Goal: Information Seeking & Learning: Learn about a topic

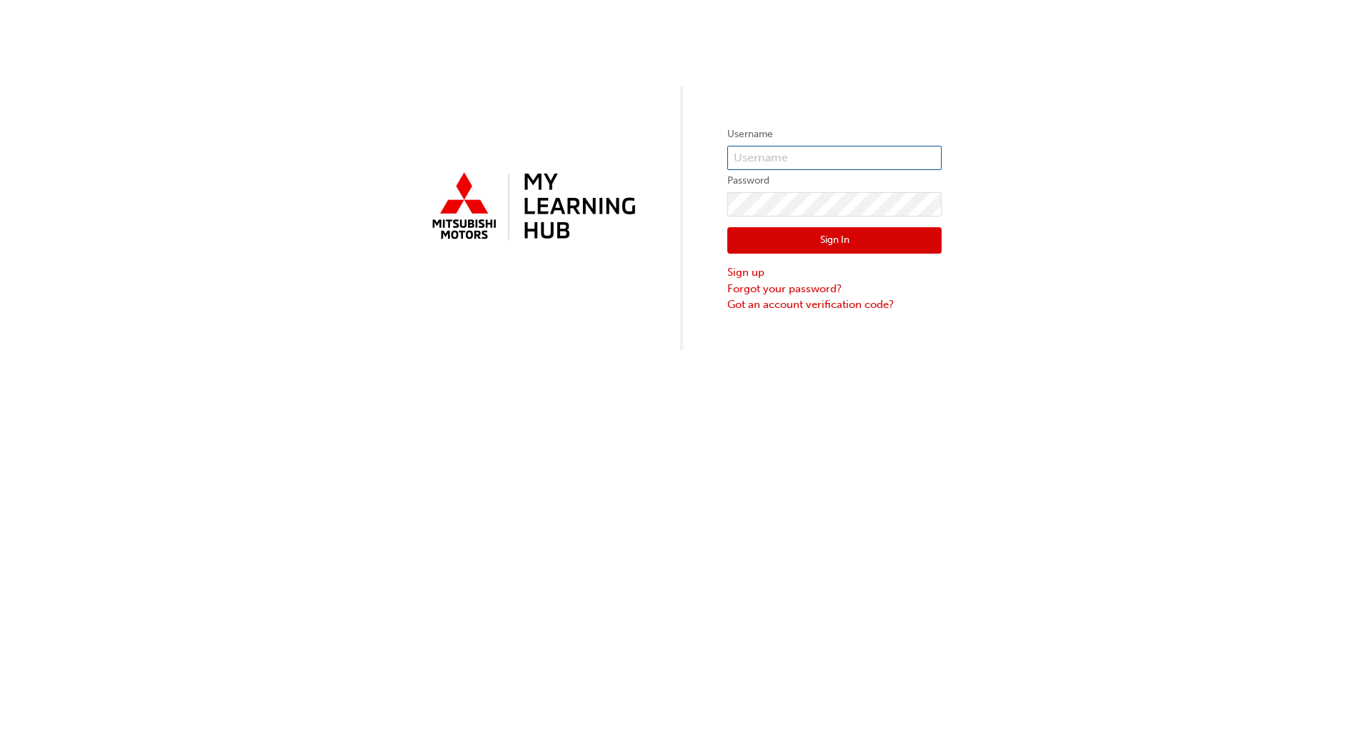
click at [788, 159] on input "text" at bounding box center [834, 158] width 214 height 24
type input "c"
type input "0005971964"
drag, startPoint x: 812, startPoint y: 159, endPoint x: 614, endPoint y: 158, distance: 197.8
click at [614, 158] on div "Username 0005971964 Password Sign In Sign up Forgot your password? Got an accou…" at bounding box center [683, 175] width 1366 height 350
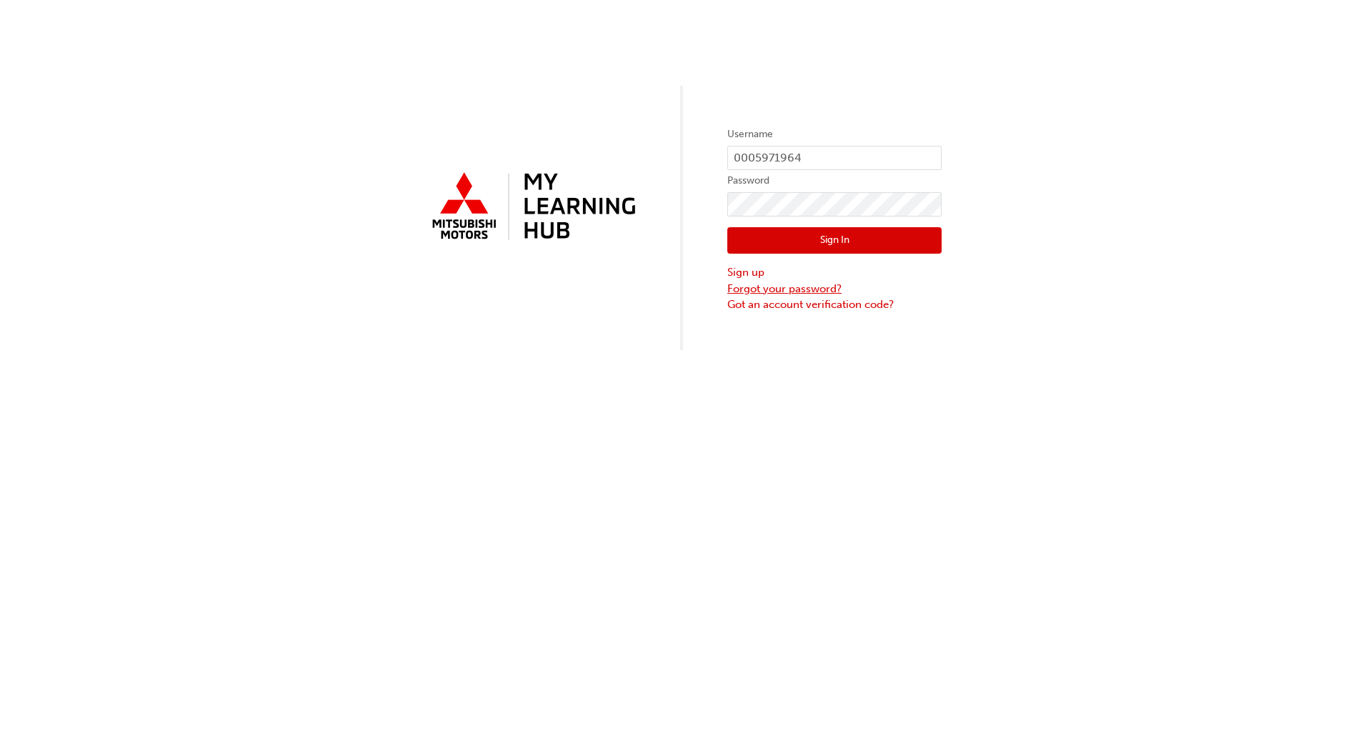
click at [756, 290] on link "Forgot your password?" at bounding box center [834, 289] width 214 height 16
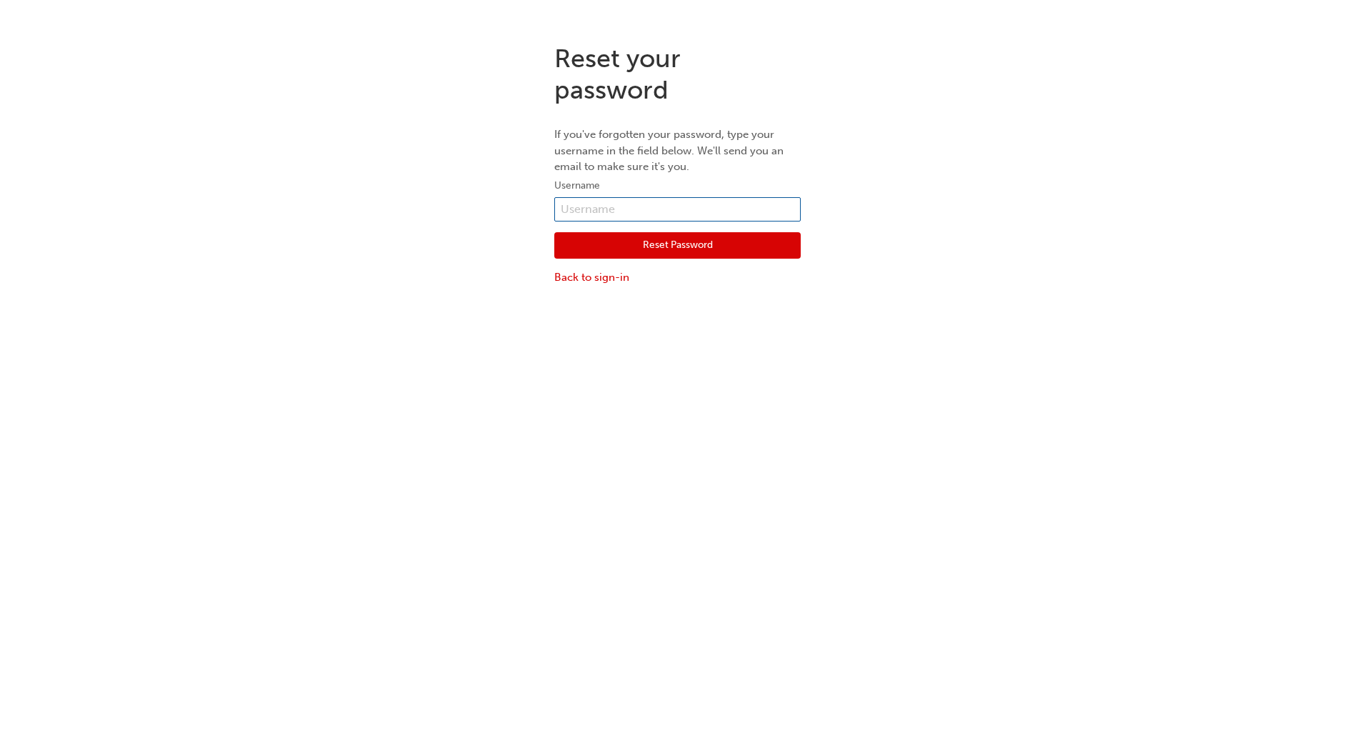
click at [623, 208] on input "text" at bounding box center [677, 209] width 246 height 24
paste input "0005971964"
type input "0005971964"
click at [668, 240] on button "Reset Password" at bounding box center [677, 245] width 246 height 27
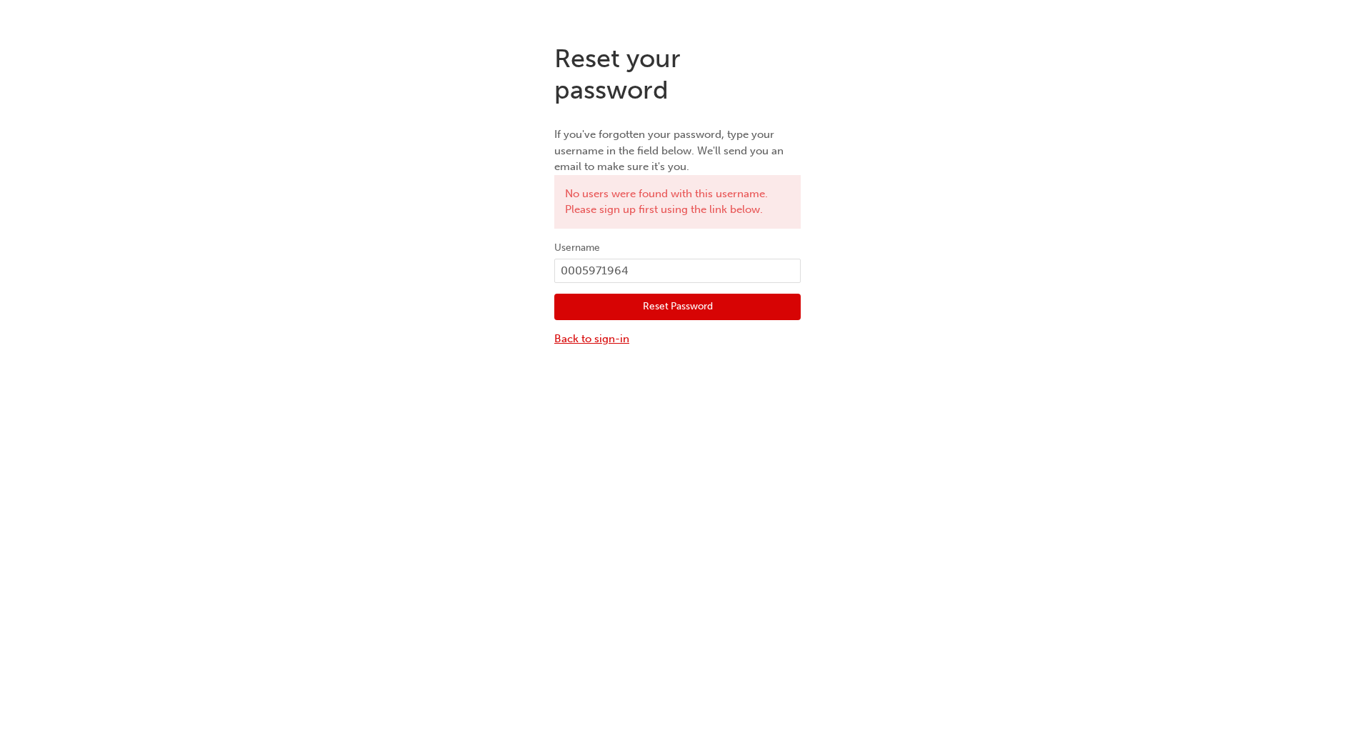
click at [614, 341] on link "Back to sign-in" at bounding box center [677, 339] width 246 height 16
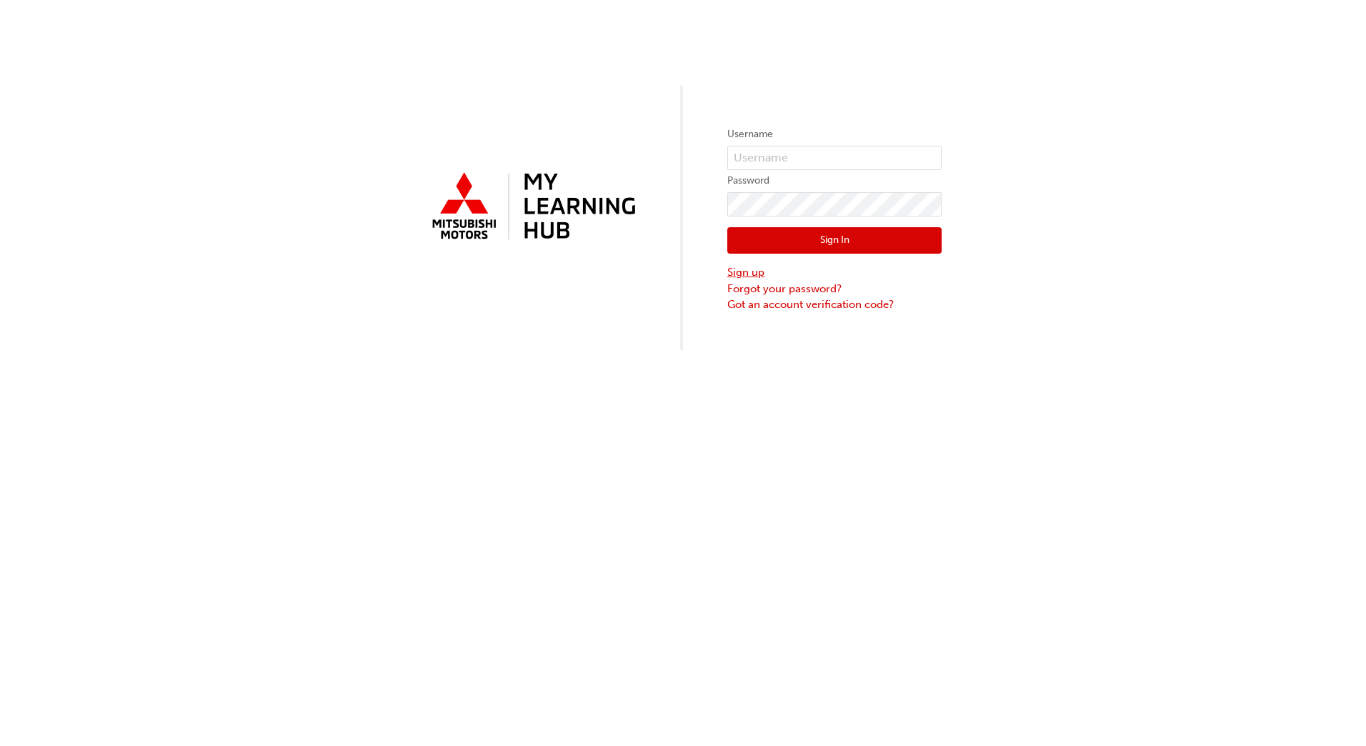
click at [737, 274] on link "Sign up" at bounding box center [834, 272] width 214 height 16
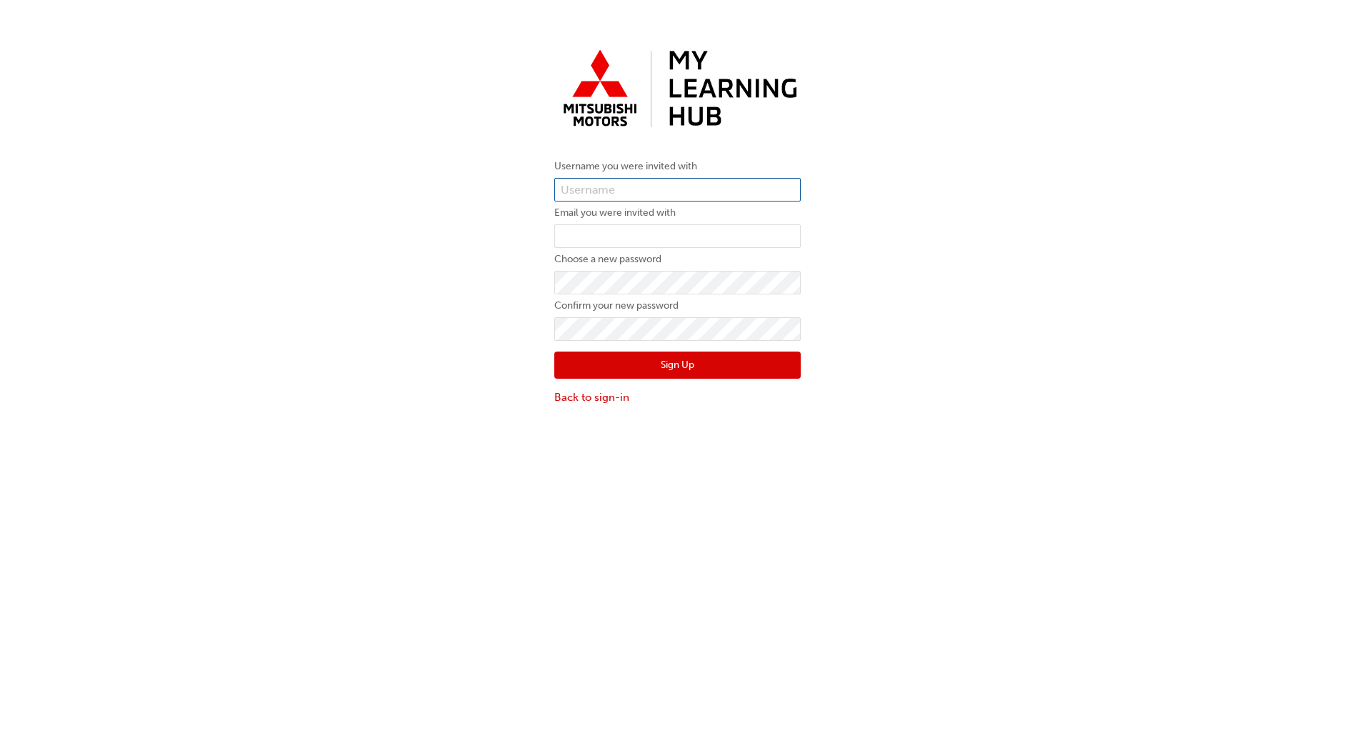
click at [626, 192] on input "text" at bounding box center [677, 190] width 246 height 24
paste input "0005971964"
type input "0005971964"
click at [626, 236] on input "email" at bounding box center [677, 236] width 246 height 24
type input "calli.lundgaard@automallaspley.com.au"
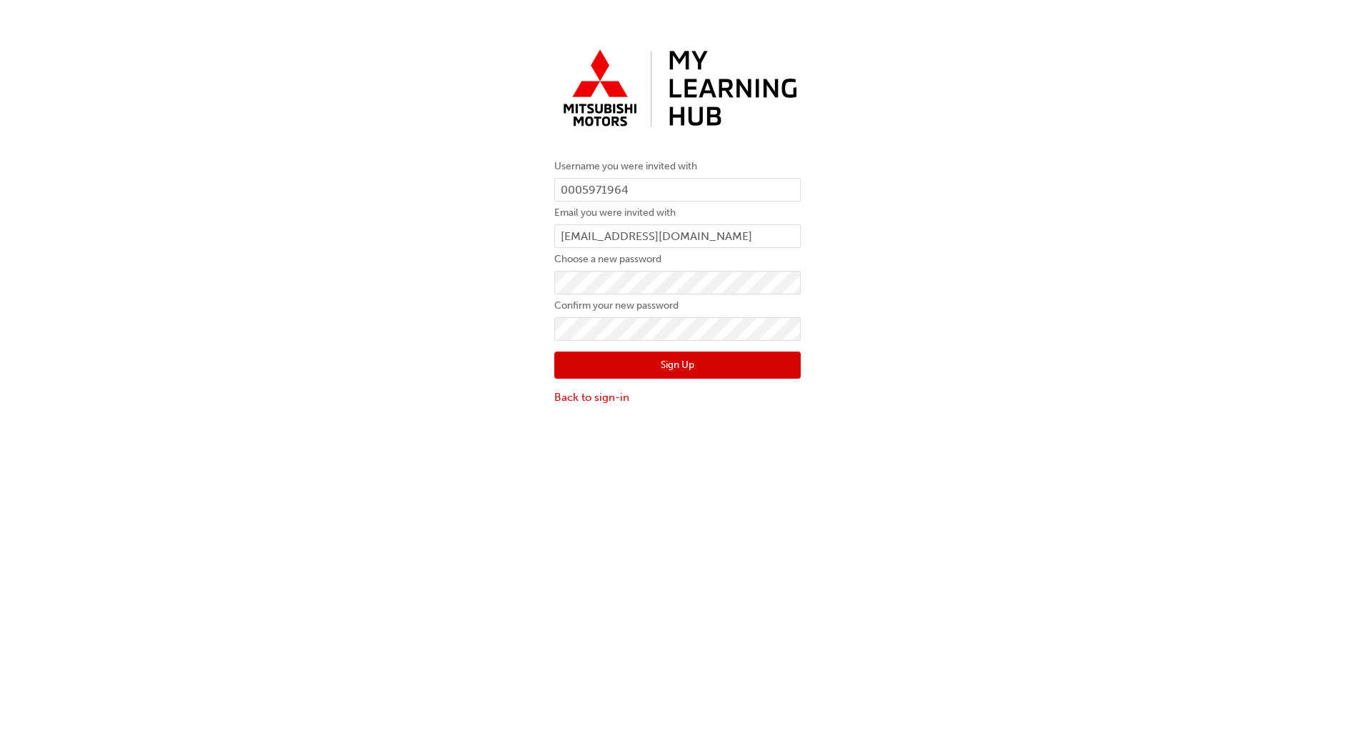
click at [701, 359] on button "Sign Up" at bounding box center [677, 364] width 246 height 27
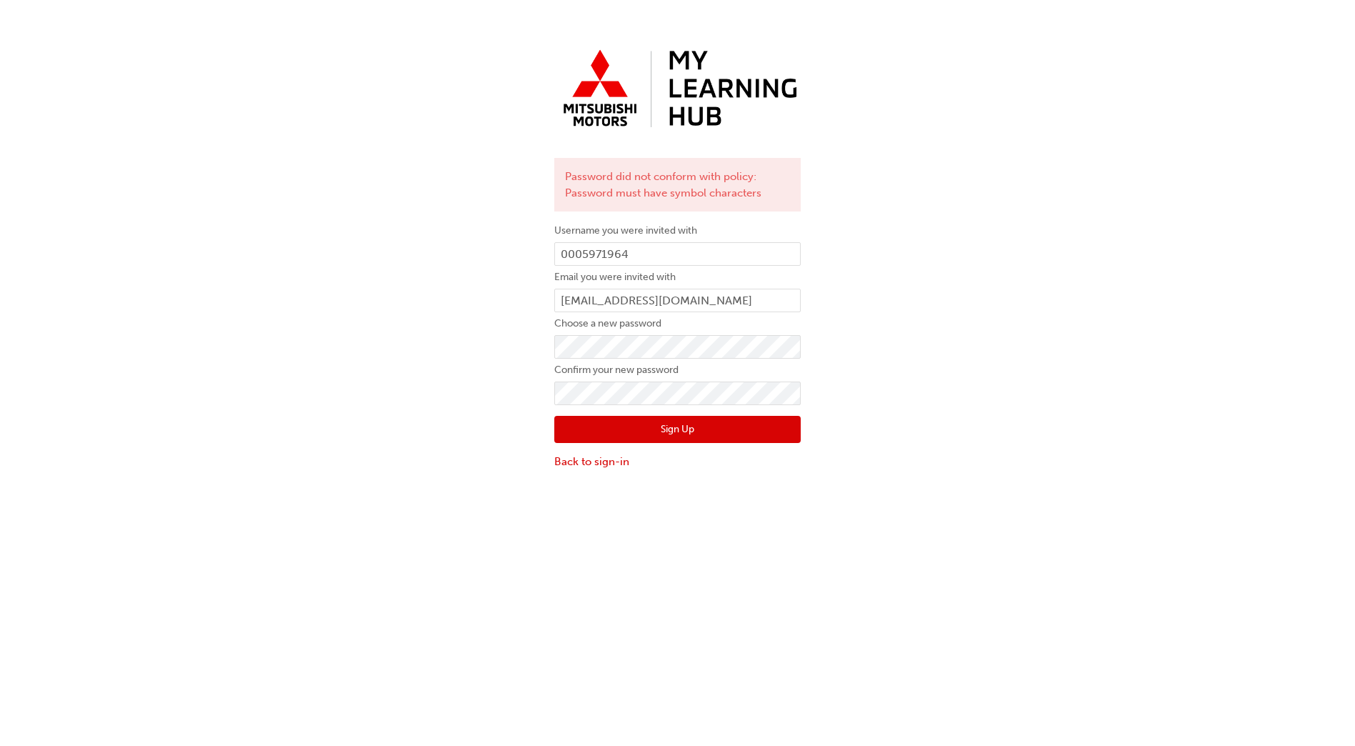
click at [671, 438] on button "Sign Up" at bounding box center [677, 429] width 246 height 27
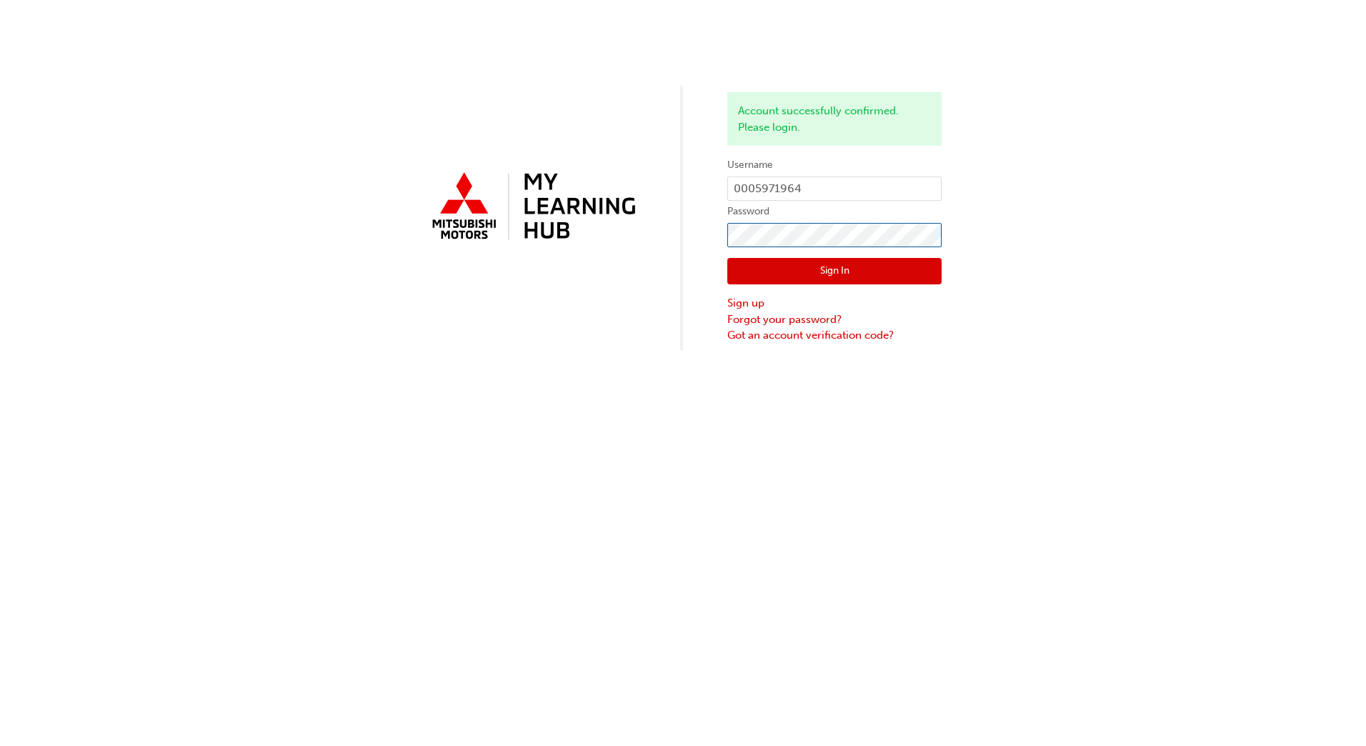
click button "Sign In" at bounding box center [834, 271] width 214 height 27
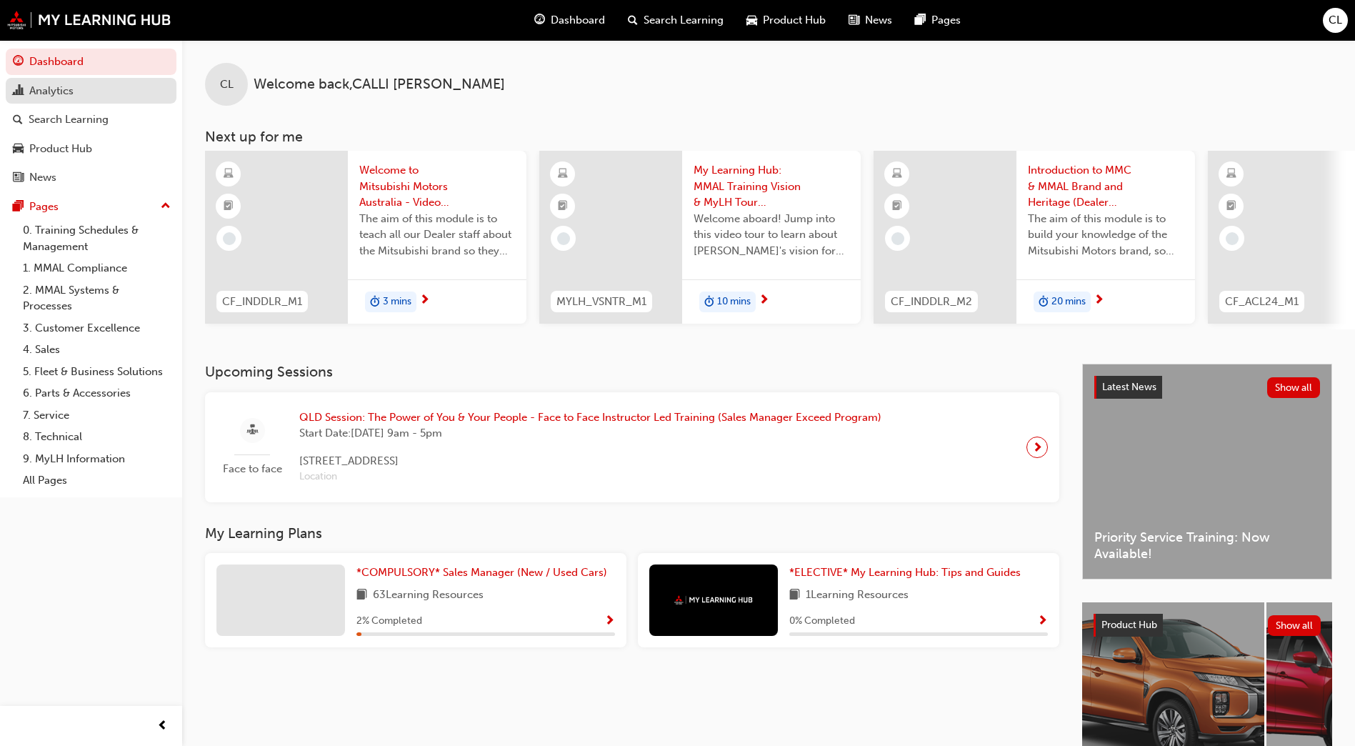
click at [59, 96] on div "Analytics" at bounding box center [51, 91] width 44 height 16
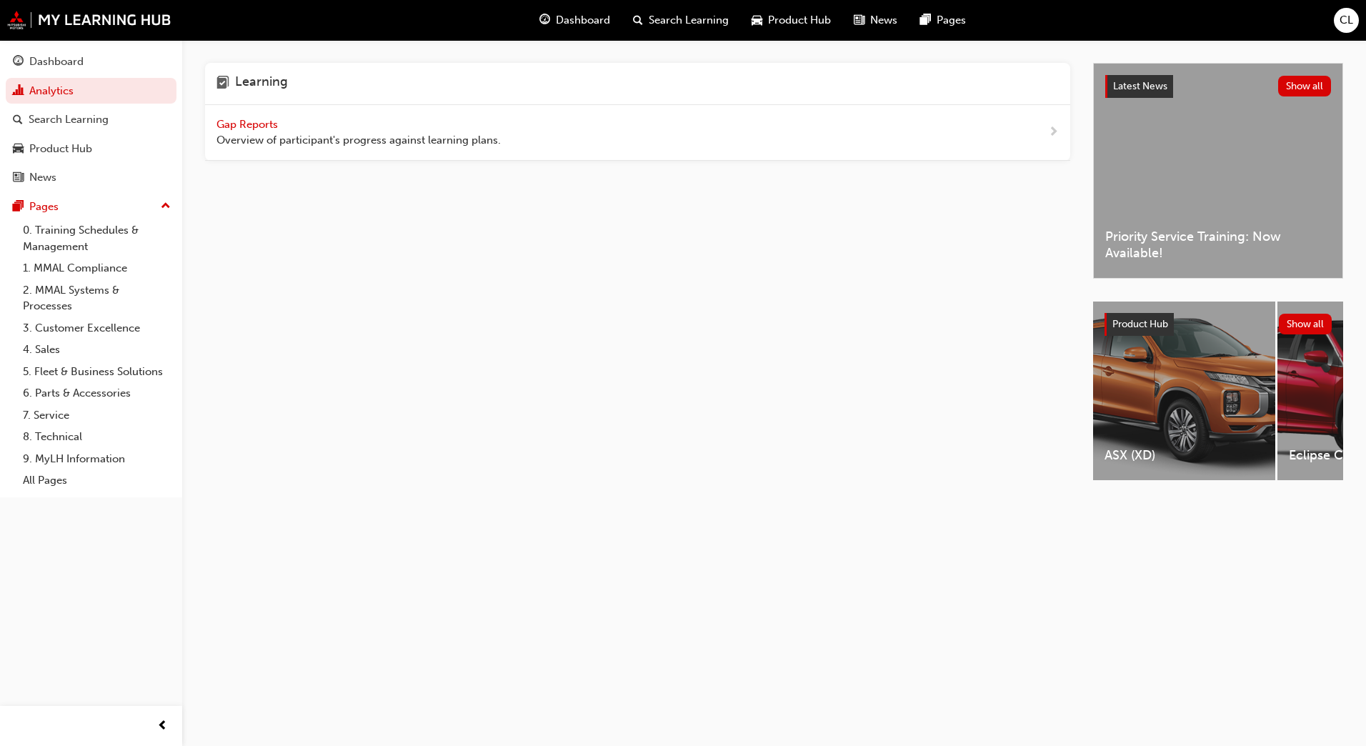
click at [265, 125] on span "Gap Reports" at bounding box center [248, 124] width 64 height 13
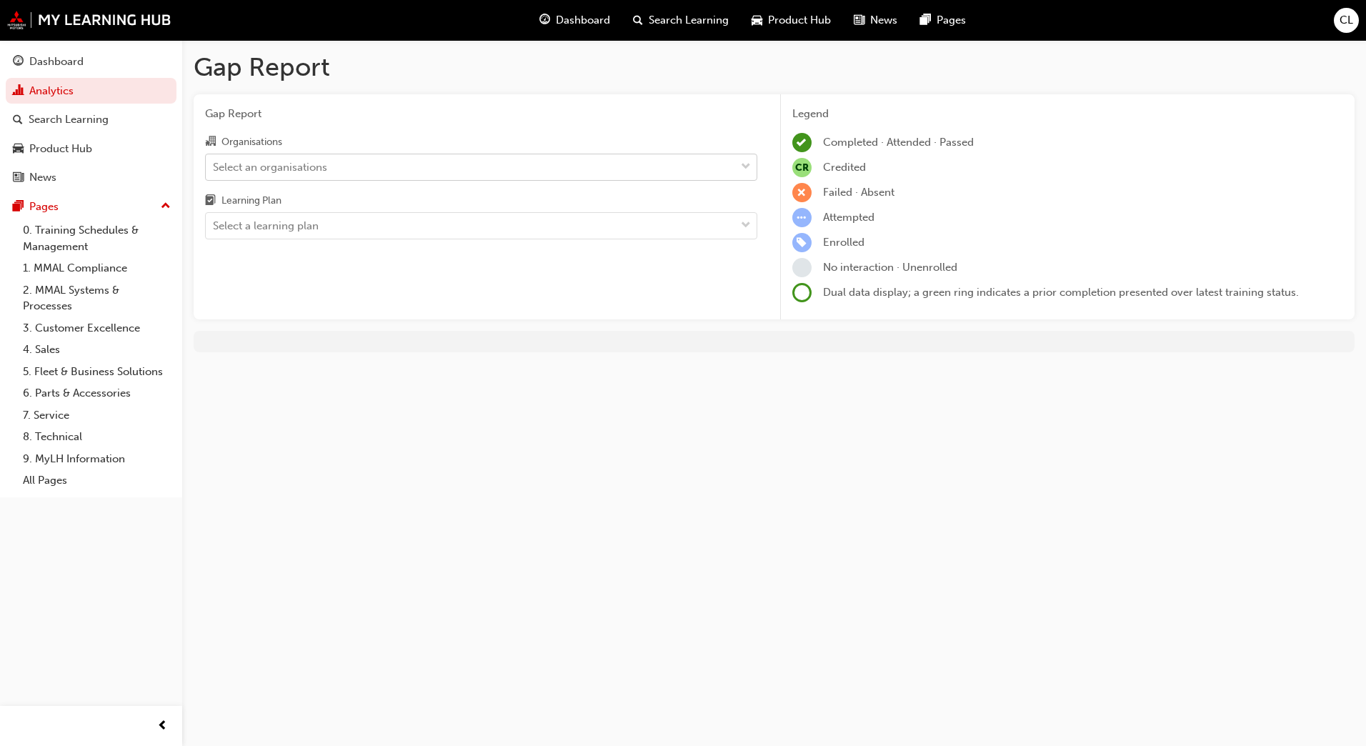
click at [269, 167] on div "Select an organisations" at bounding box center [270, 167] width 114 height 16
click at [214, 167] on input "Organisations Select an organisations" at bounding box center [213, 166] width 1 height 12
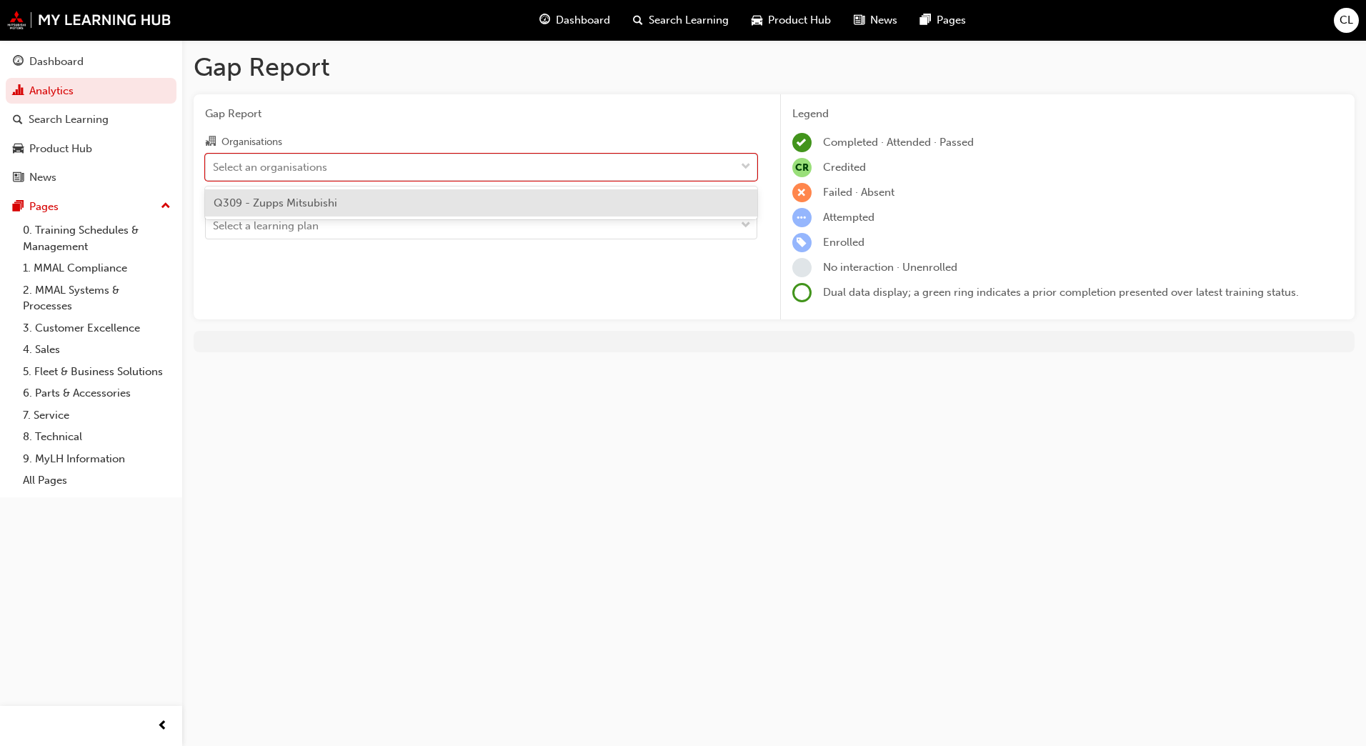
click at [262, 199] on span "Q309 - Zupps Mitsubishi" at bounding box center [276, 202] width 124 height 13
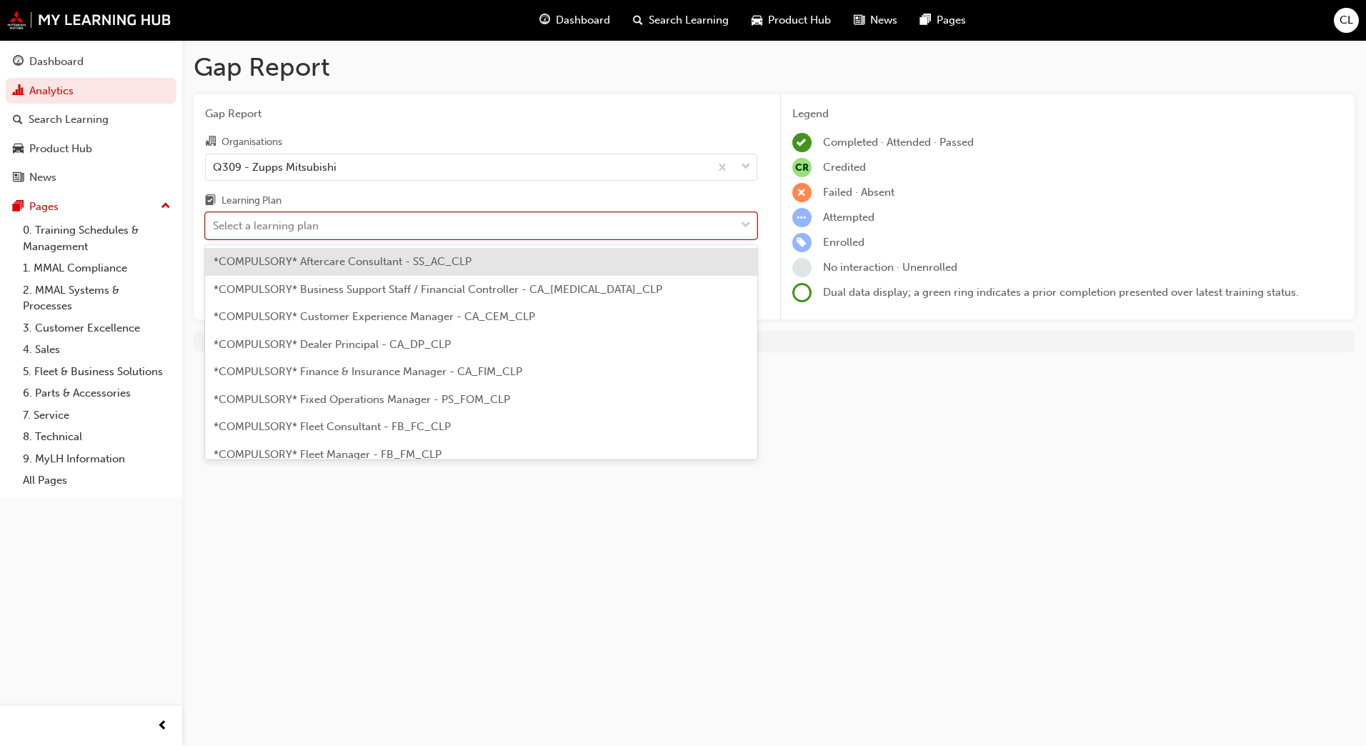
click at [254, 220] on div "Select a learning plan" at bounding box center [266, 226] width 106 height 16
click at [214, 220] on input "Learning Plan option *COMPULSORY* Aftercare Consultant - SS_AC_CLP focused, 1 o…" at bounding box center [213, 225] width 1 height 12
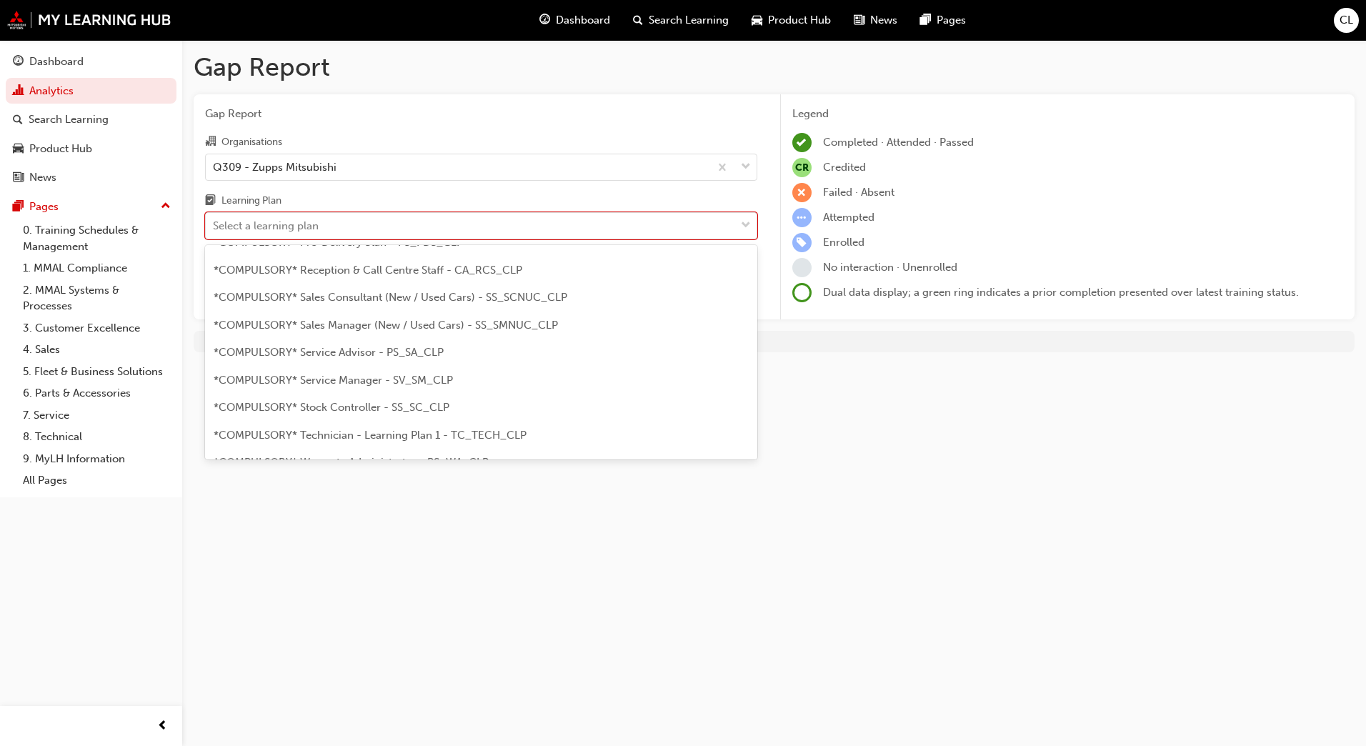
scroll to position [429, 0]
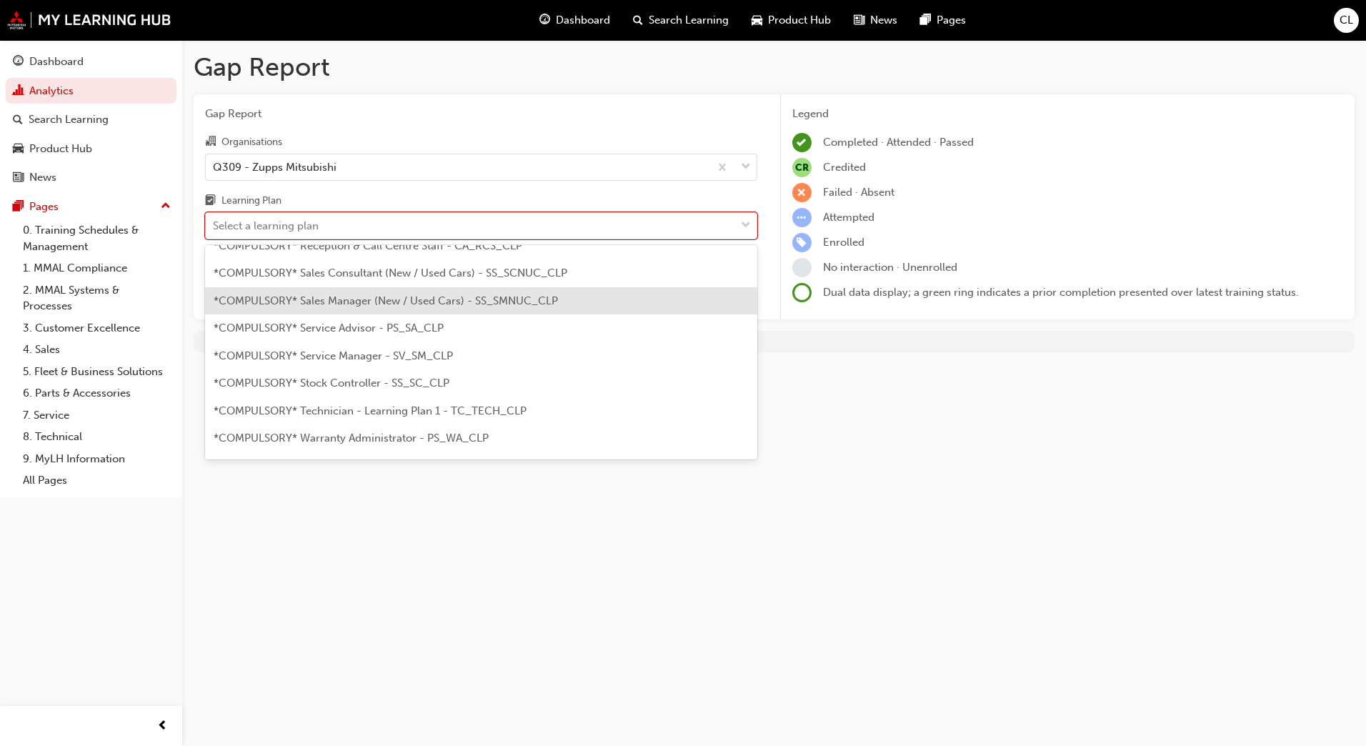
click at [330, 306] on span "*COMPULSORY* Sales Manager (New / Used Cars) - SS_SMNUC_CLP" at bounding box center [386, 300] width 344 height 13
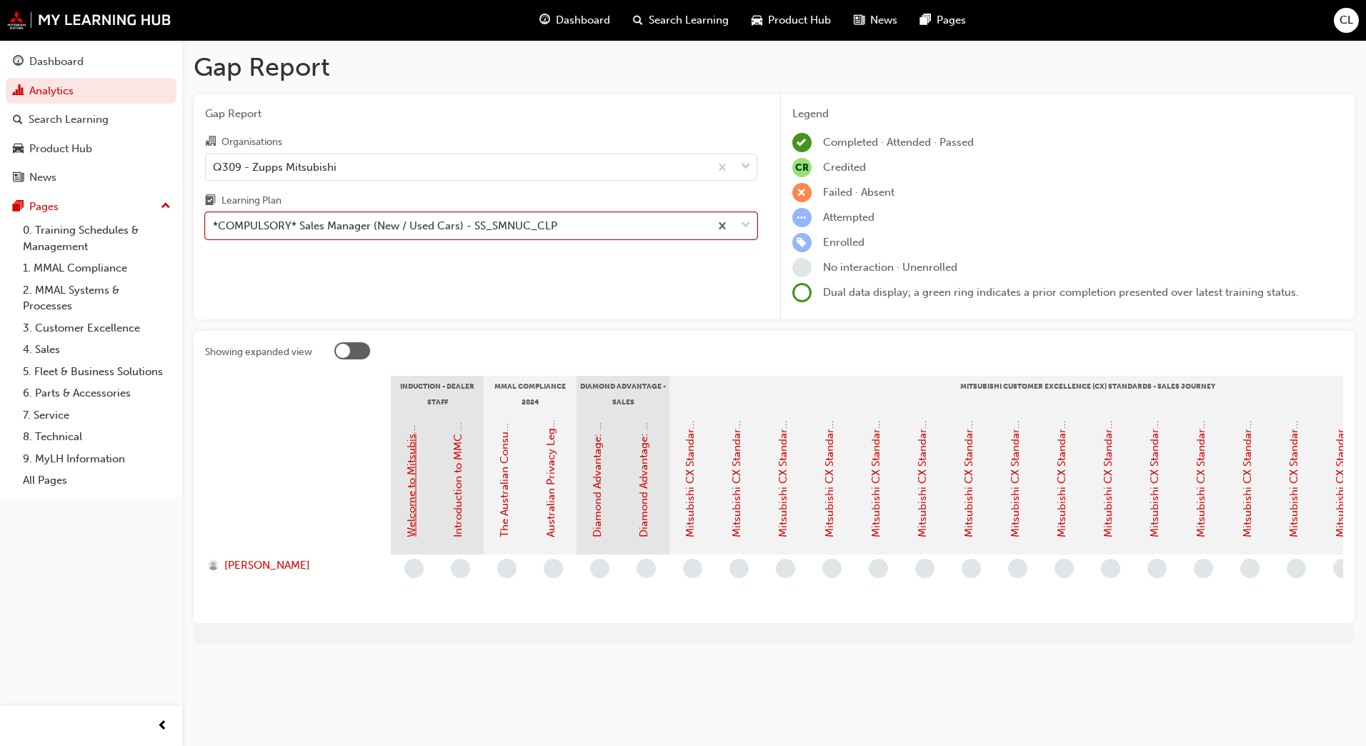
click at [411, 512] on link "Welcome to Mitsubishi Motors Australia - Video (Dealer Induction)" at bounding box center [411, 373] width 13 height 327
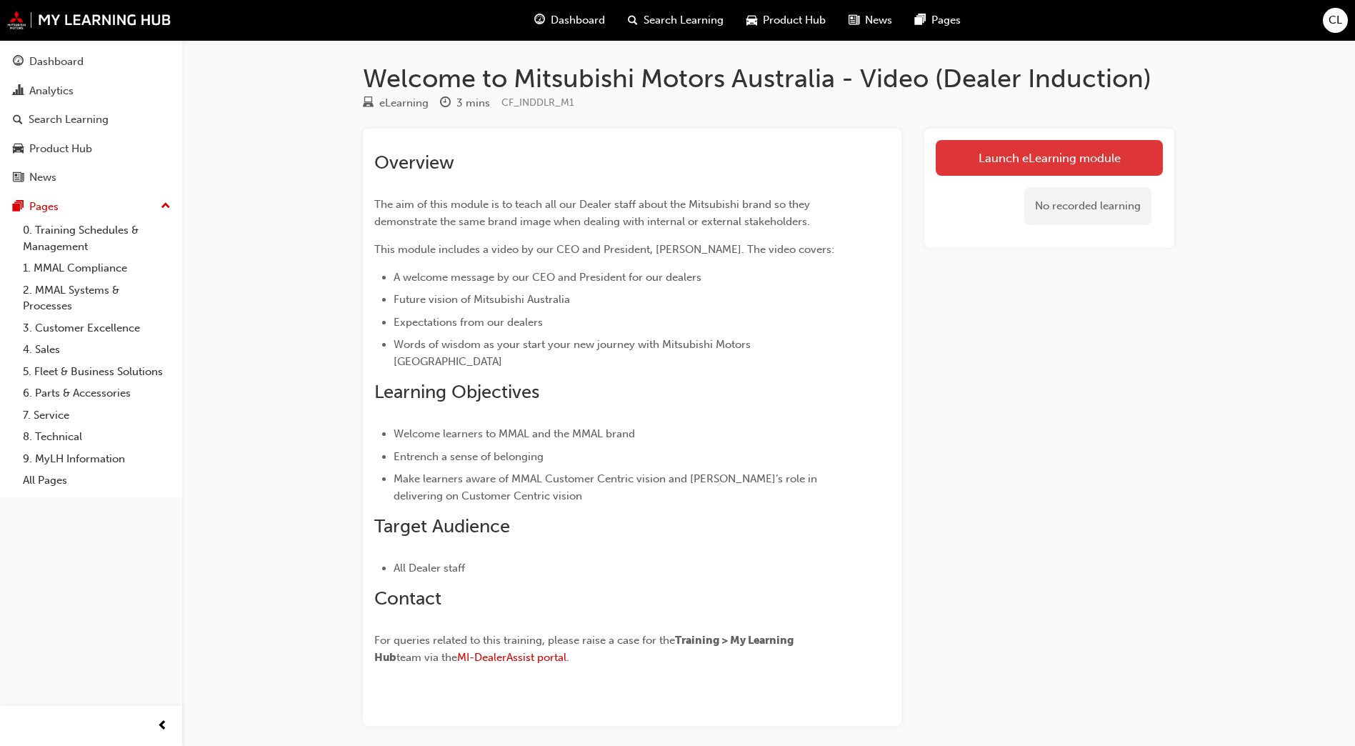
click at [1044, 151] on link "Launch eLearning module" at bounding box center [1049, 158] width 227 height 36
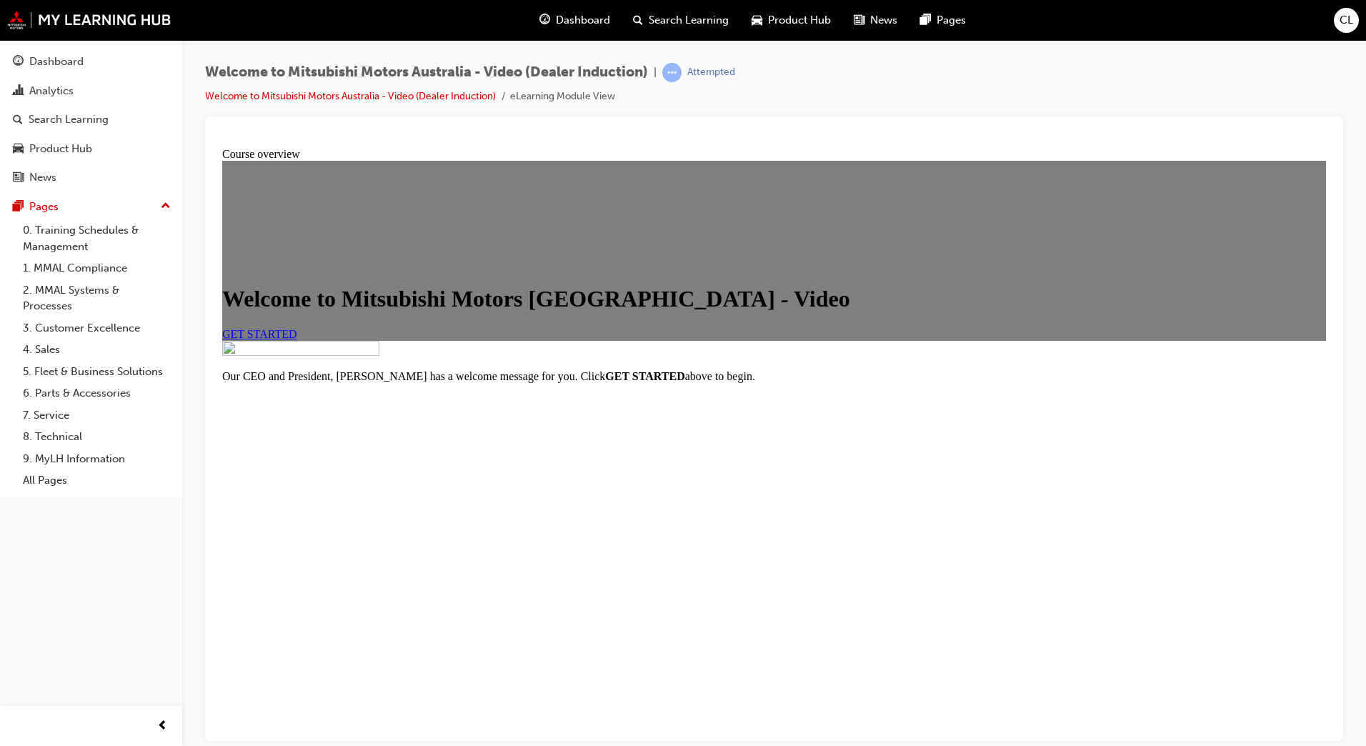
scroll to position [74, 0]
click at [297, 339] on span "GET STARTED" at bounding box center [259, 333] width 75 height 12
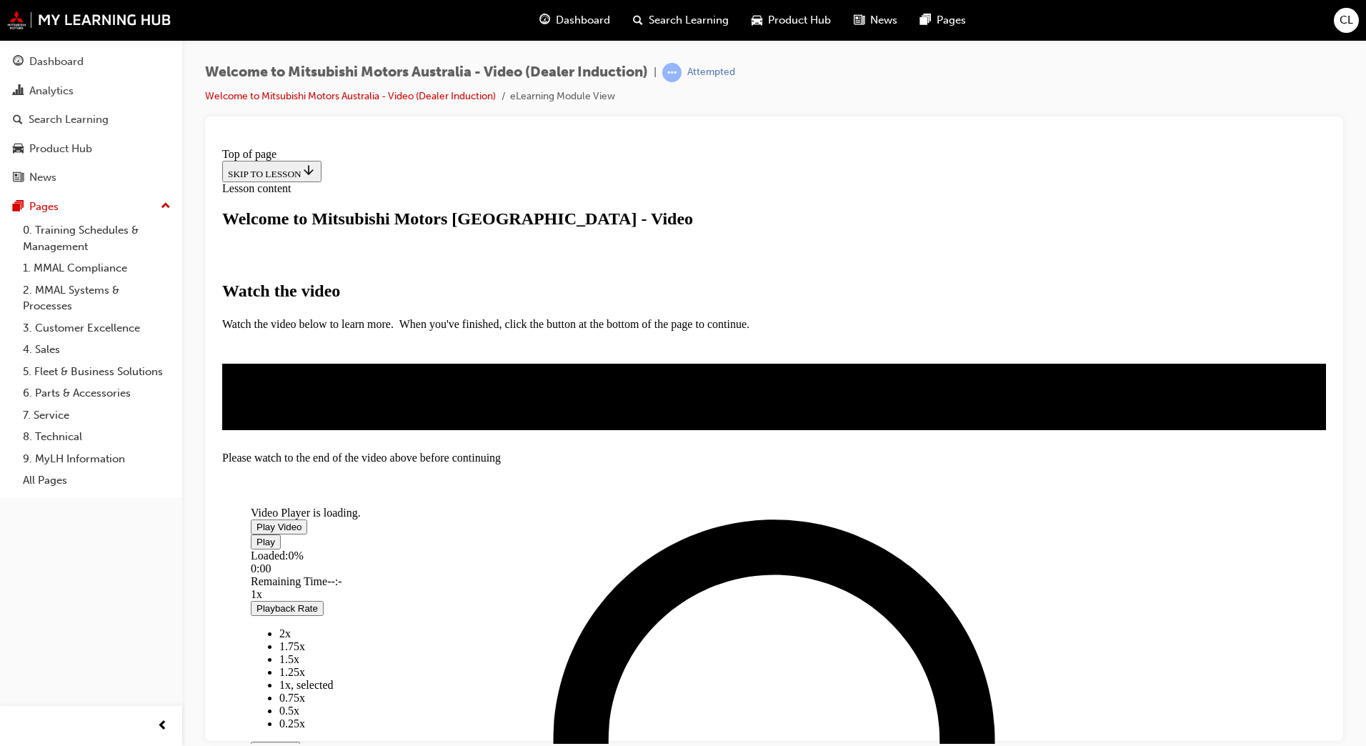
scroll to position [243, 0]
click at [256, 521] on span "Video player" at bounding box center [256, 526] width 0 height 11
drag, startPoint x: 595, startPoint y: 552, endPoint x: 816, endPoint y: 561, distance: 221.6
click at [816, 561] on div "Loaded : 40.02% 0:45 0:45" at bounding box center [708, 568] width 914 height 39
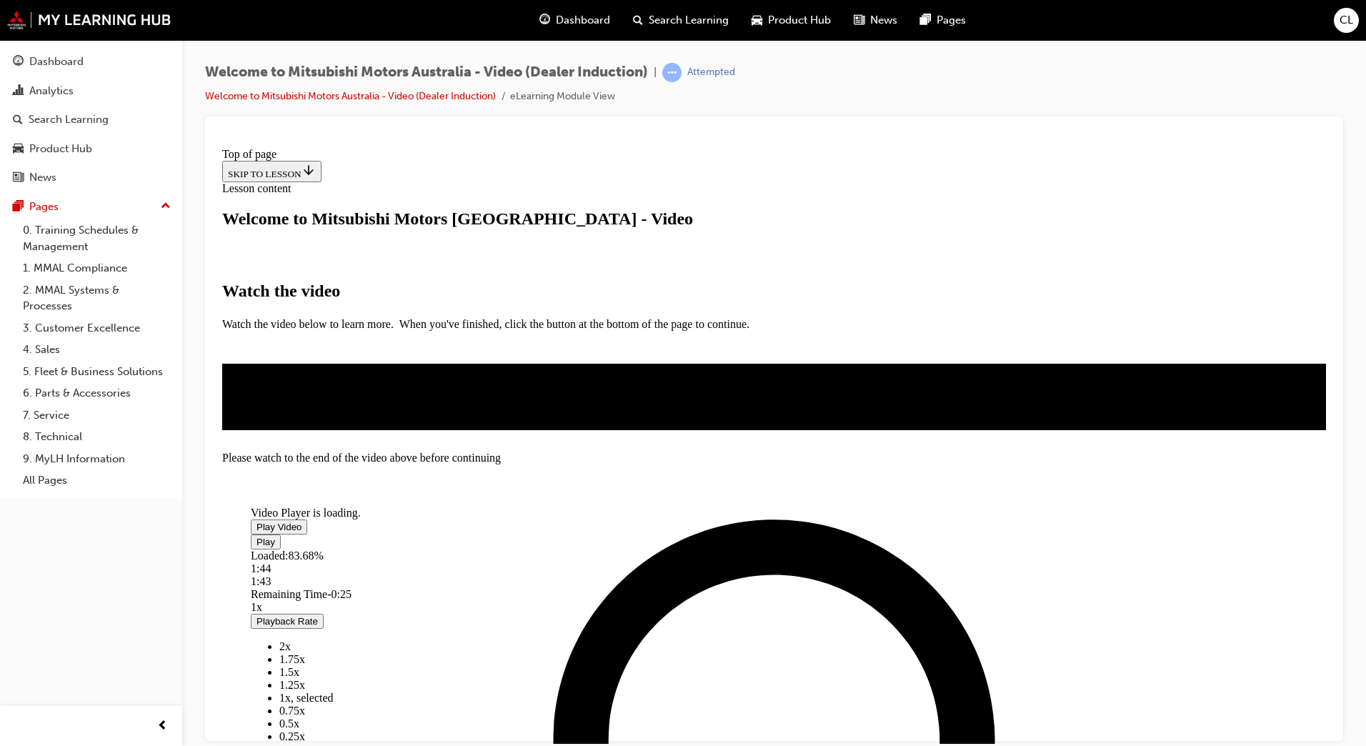
drag, startPoint x: 821, startPoint y: 555, endPoint x: 1049, endPoint y: 557, distance: 227.9
click at [1049, 557] on div "Play Loaded : 83.68% 1:44 1:43 Remaining Time - 0:25 1x Playback Rate 2x 1.75x …" at bounding box center [708, 691] width 914 height 314
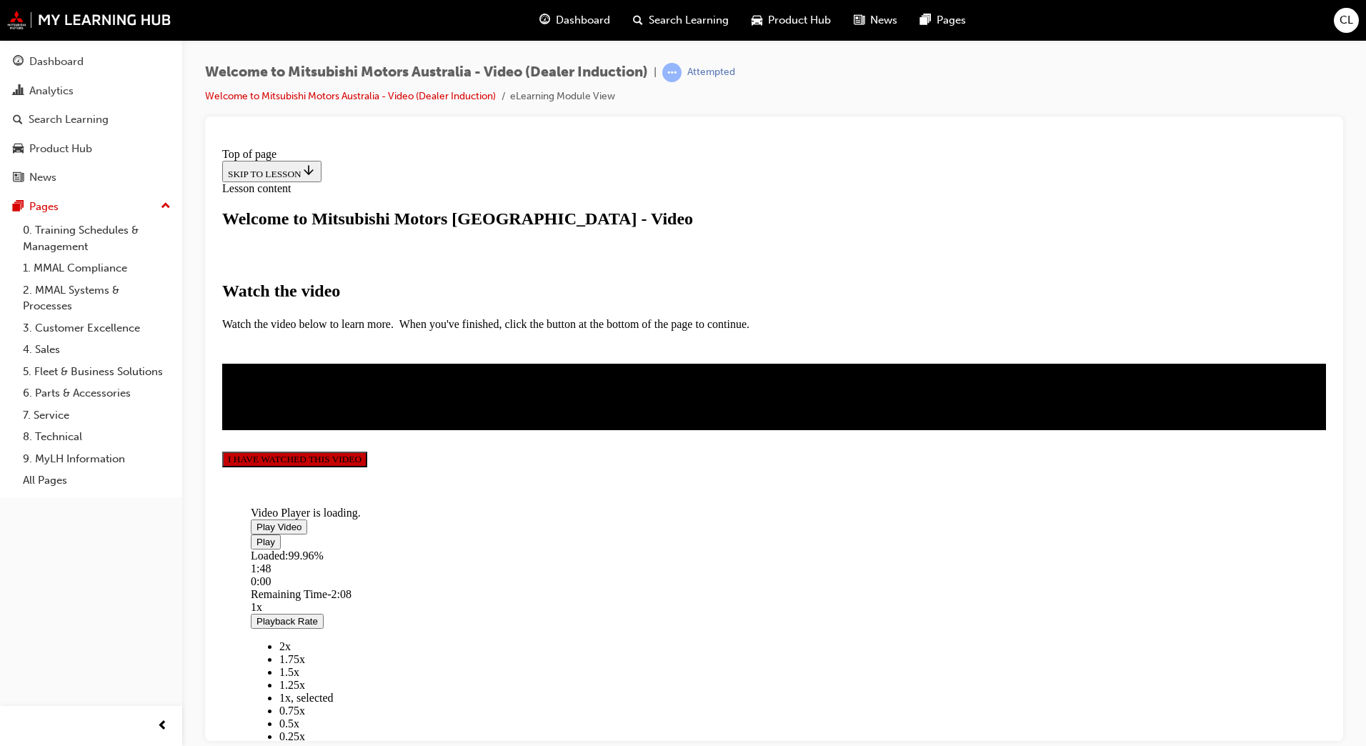
click at [367, 466] on button "I HAVE WATCHED THIS VIDEO" at bounding box center [294, 459] width 145 height 16
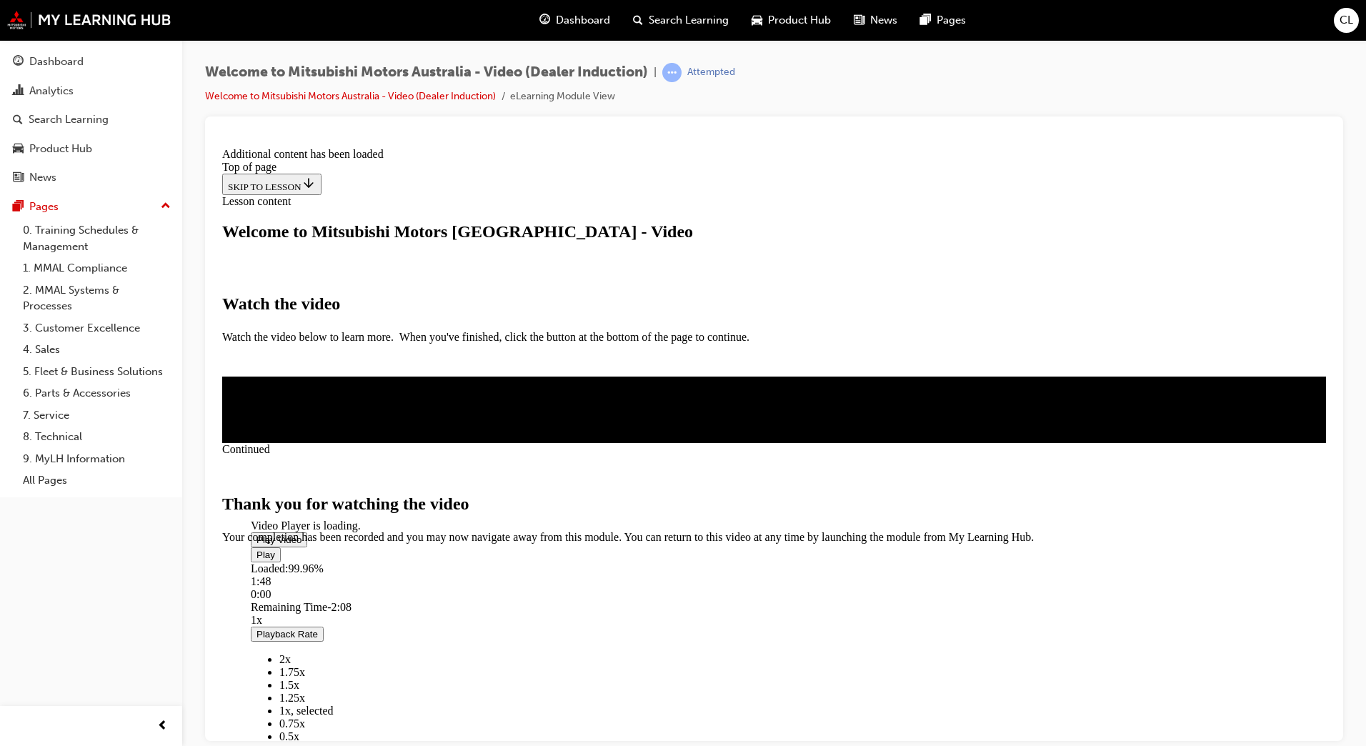
scroll to position [359, 0]
click at [310, 609] on span "CLOSE MODULE" at bounding box center [266, 603] width 88 height 12
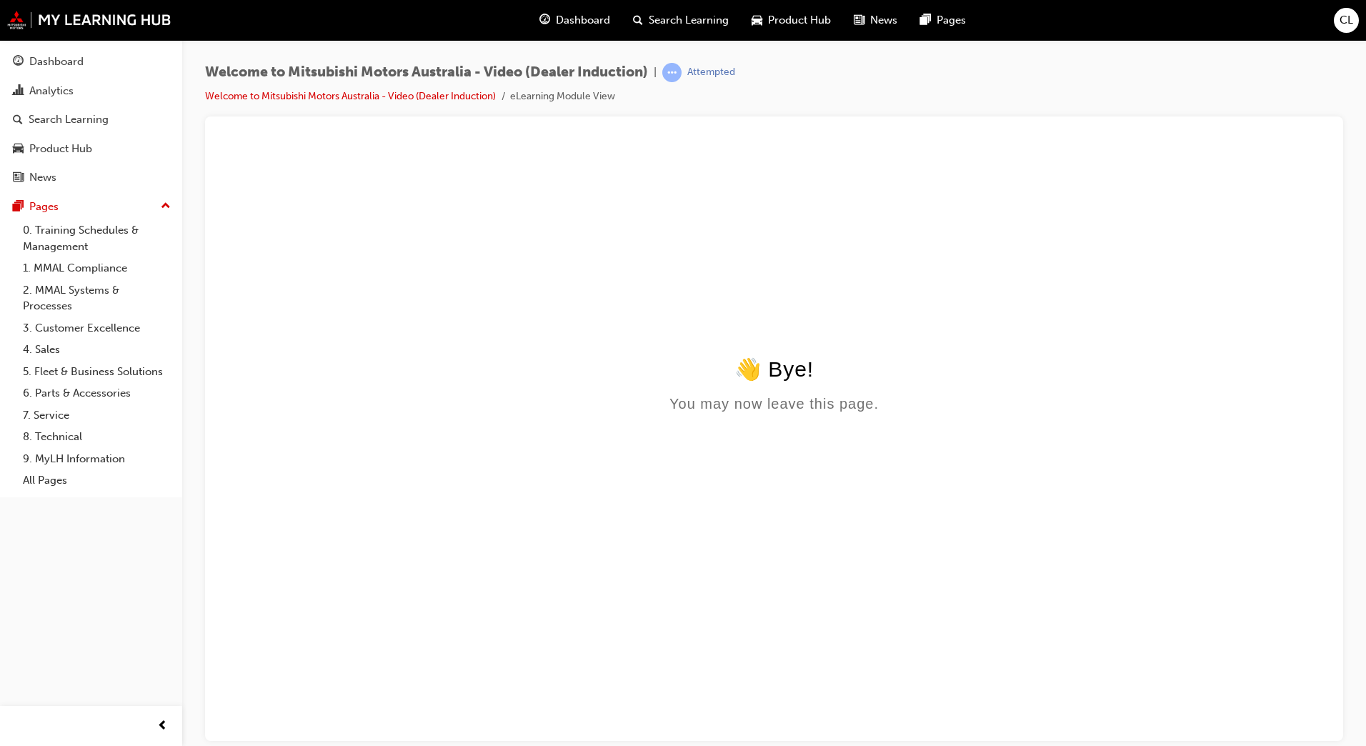
scroll to position [0, 0]
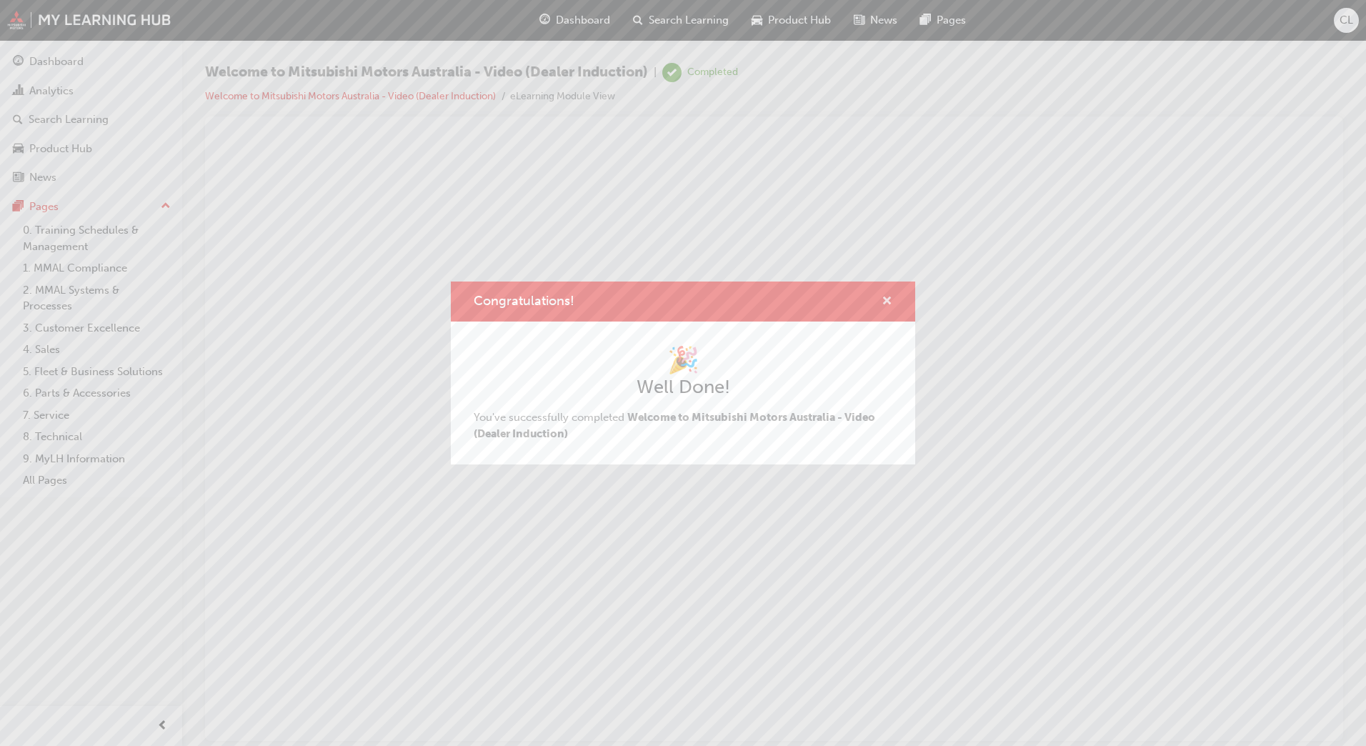
click at [885, 299] on span "cross-icon" at bounding box center [886, 302] width 11 height 13
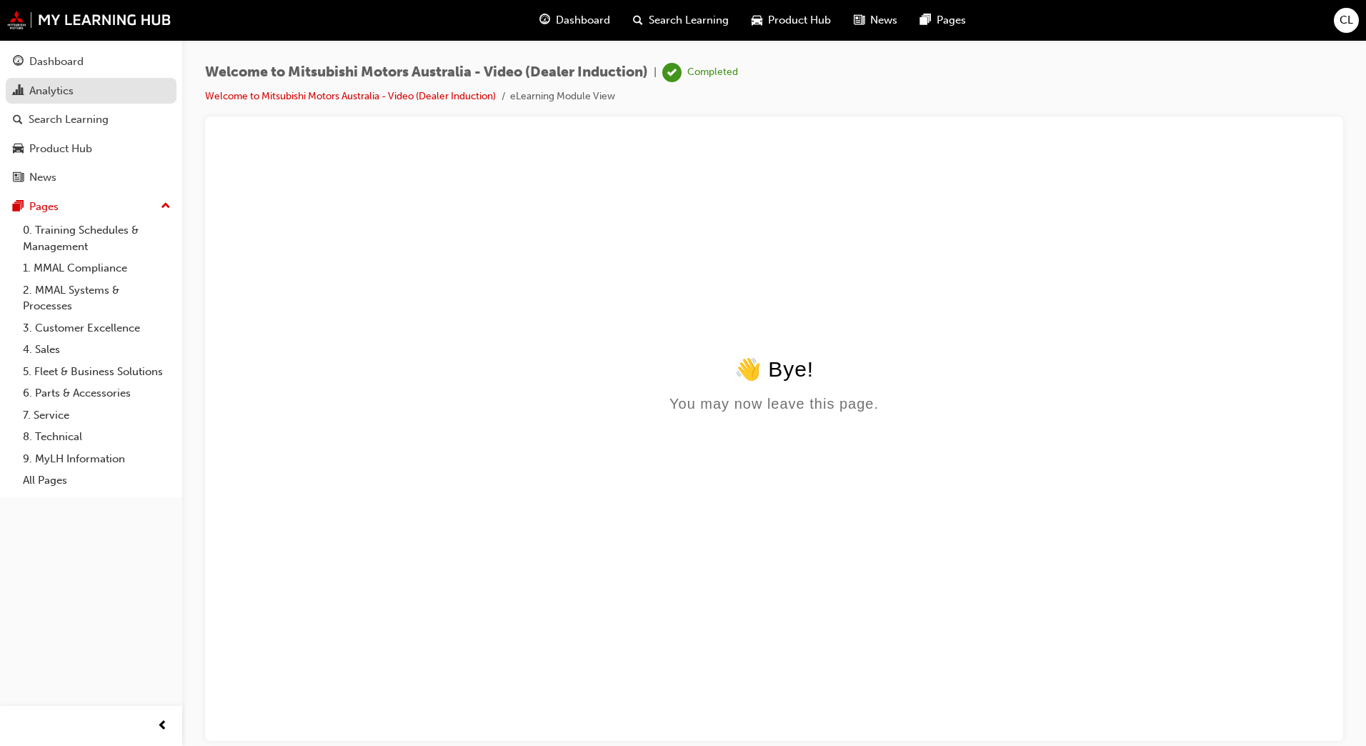
click at [52, 89] on div "Analytics" at bounding box center [51, 91] width 44 height 16
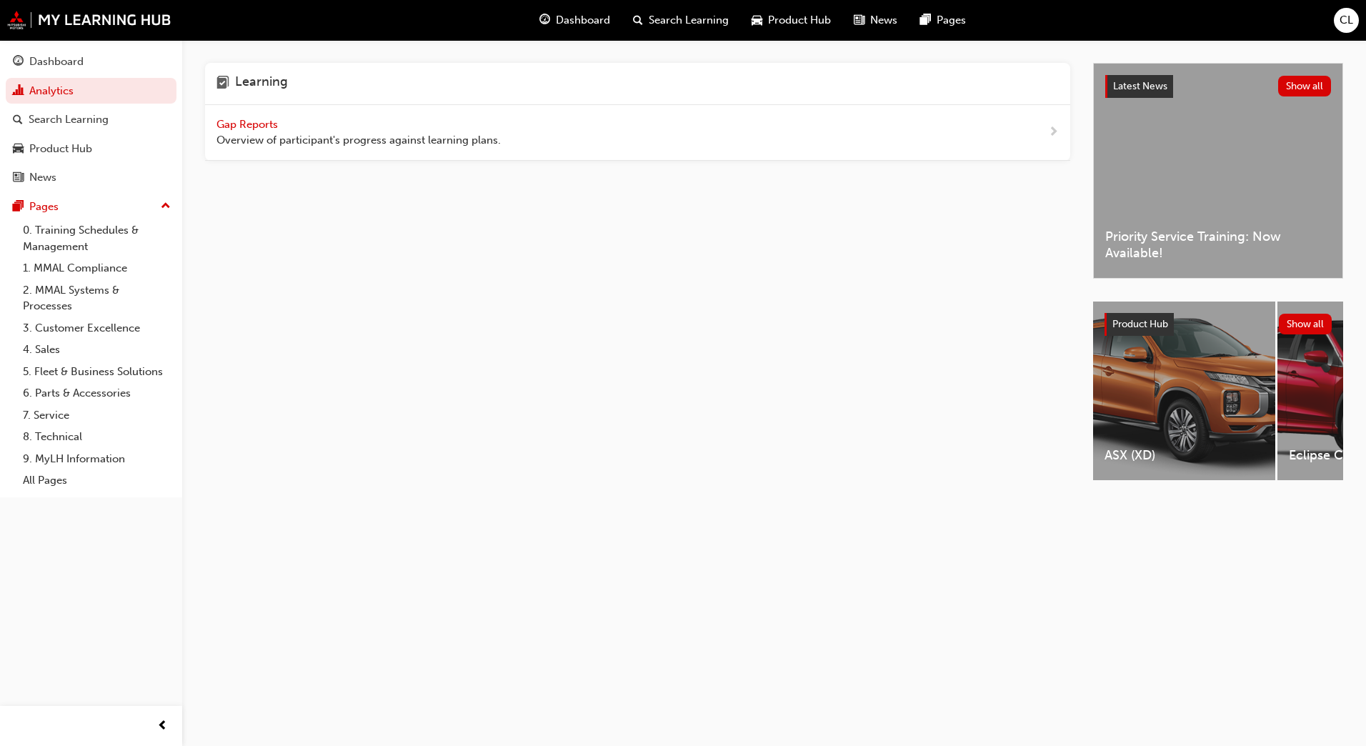
click at [227, 124] on span "Gap Reports" at bounding box center [248, 124] width 64 height 13
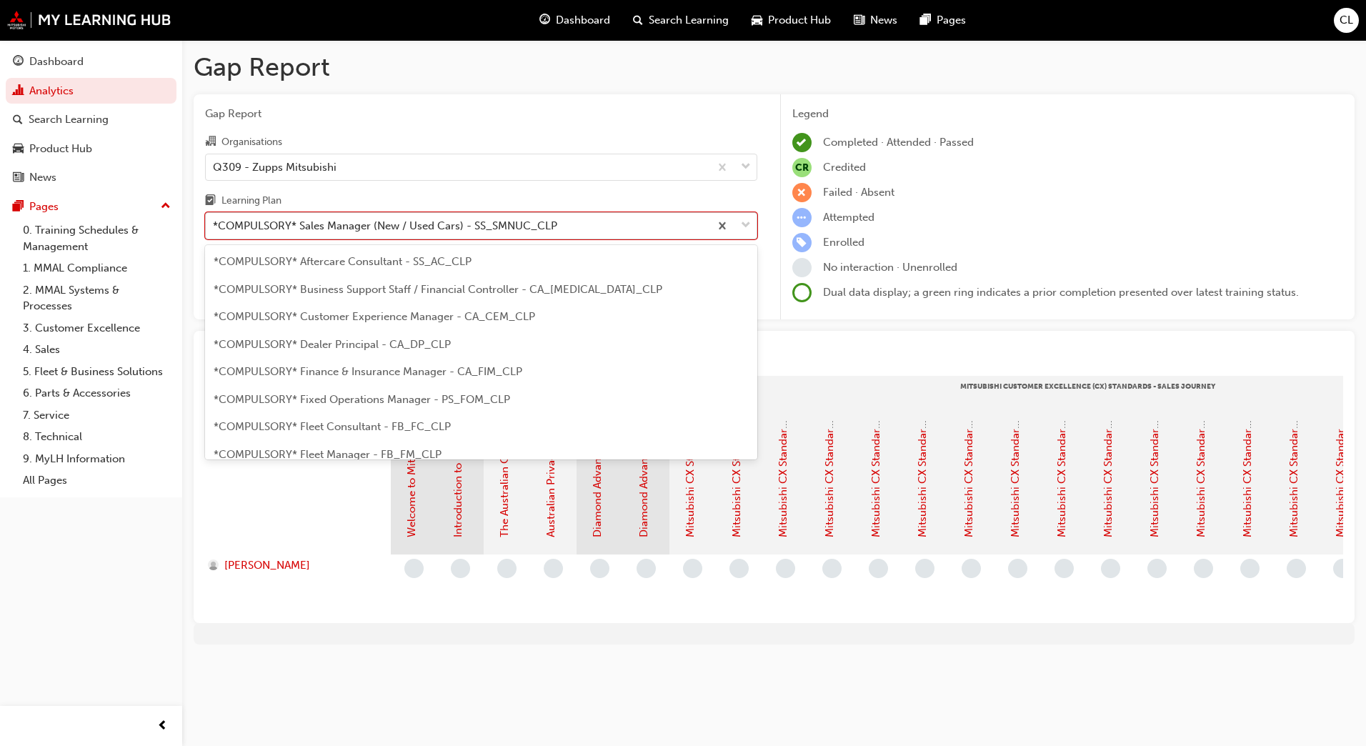
click at [345, 228] on div "*COMPULSORY* Sales Manager (New / Used Cars) - SS_SMNUC_CLP" at bounding box center [385, 226] width 344 height 16
click at [214, 228] on input "Learning Plan option *COMPULSORY* Sales Manager (New / Used Cars) - SS_SMNUC_CL…" at bounding box center [213, 225] width 1 height 12
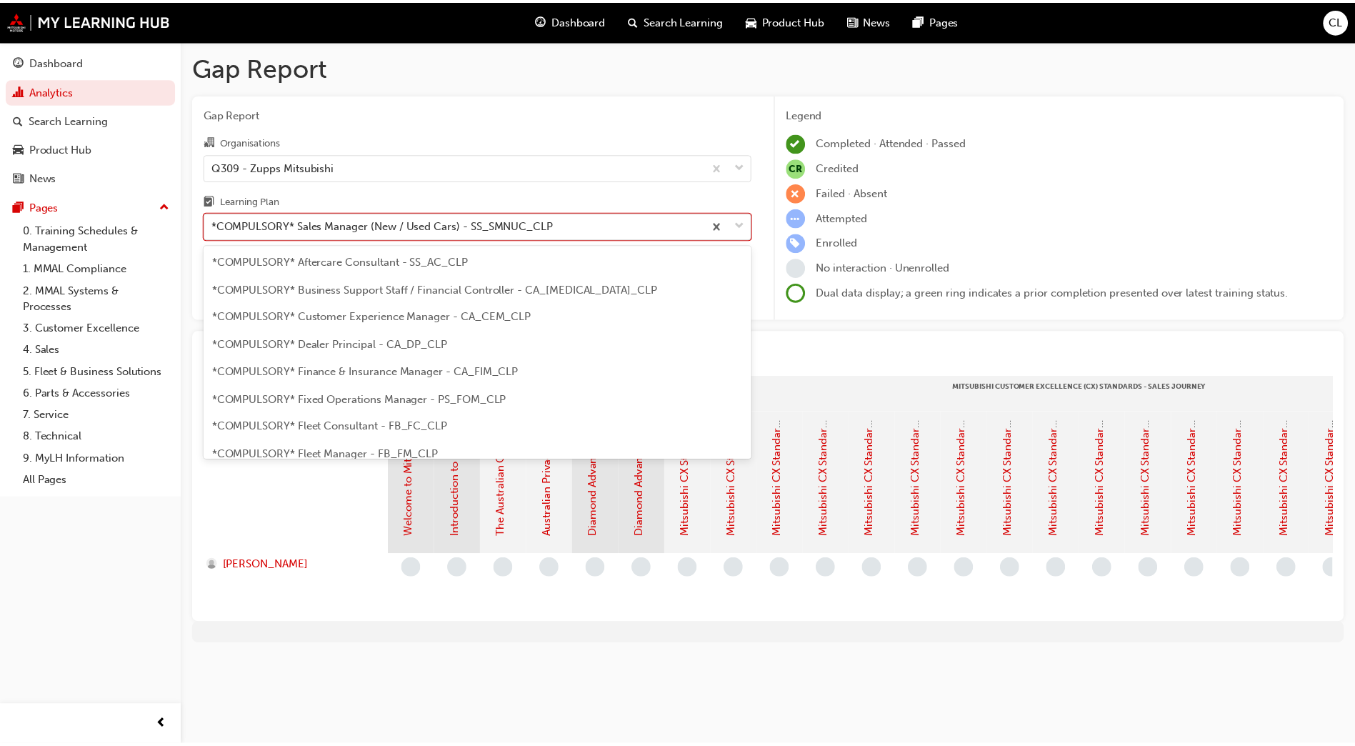
scroll to position [294, 0]
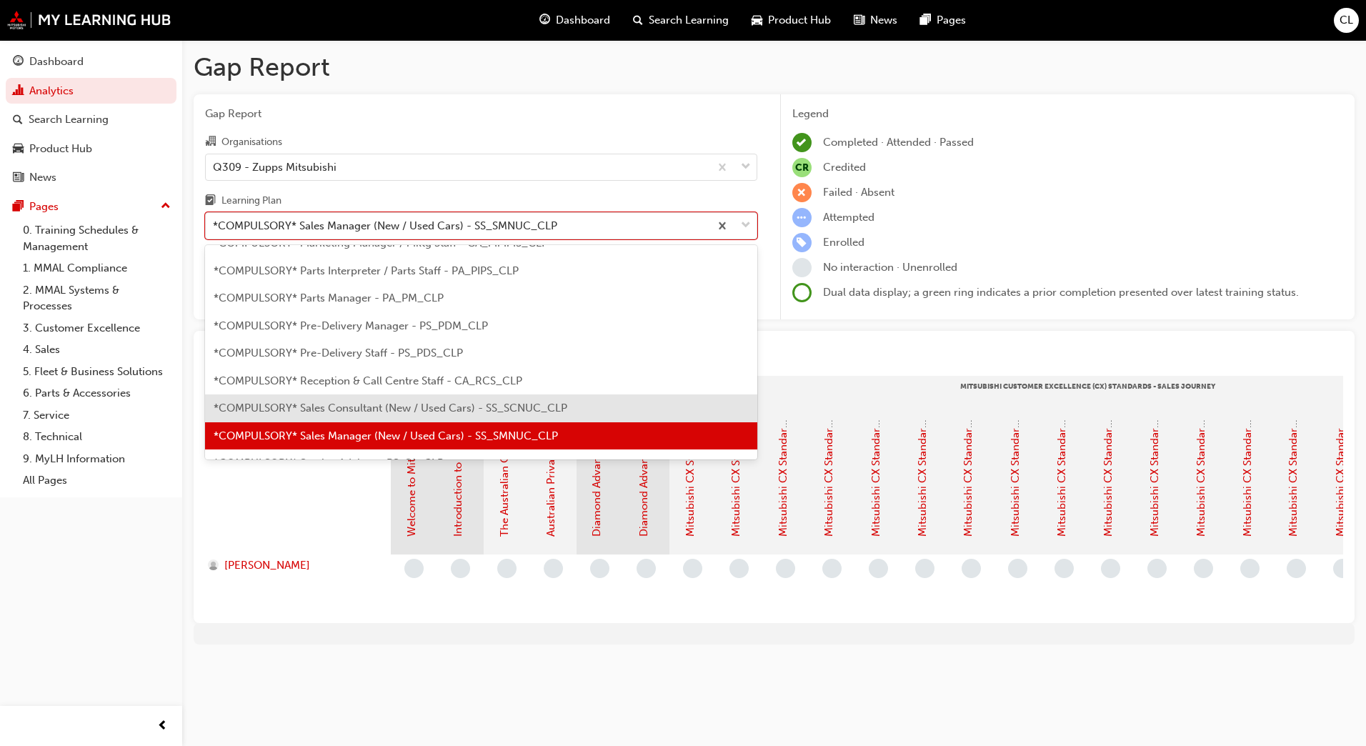
click at [352, 409] on span "*COMPULSORY* Sales Consultant (New / Used Cars) - SS_SCNUC_CLP" at bounding box center [391, 407] width 354 height 13
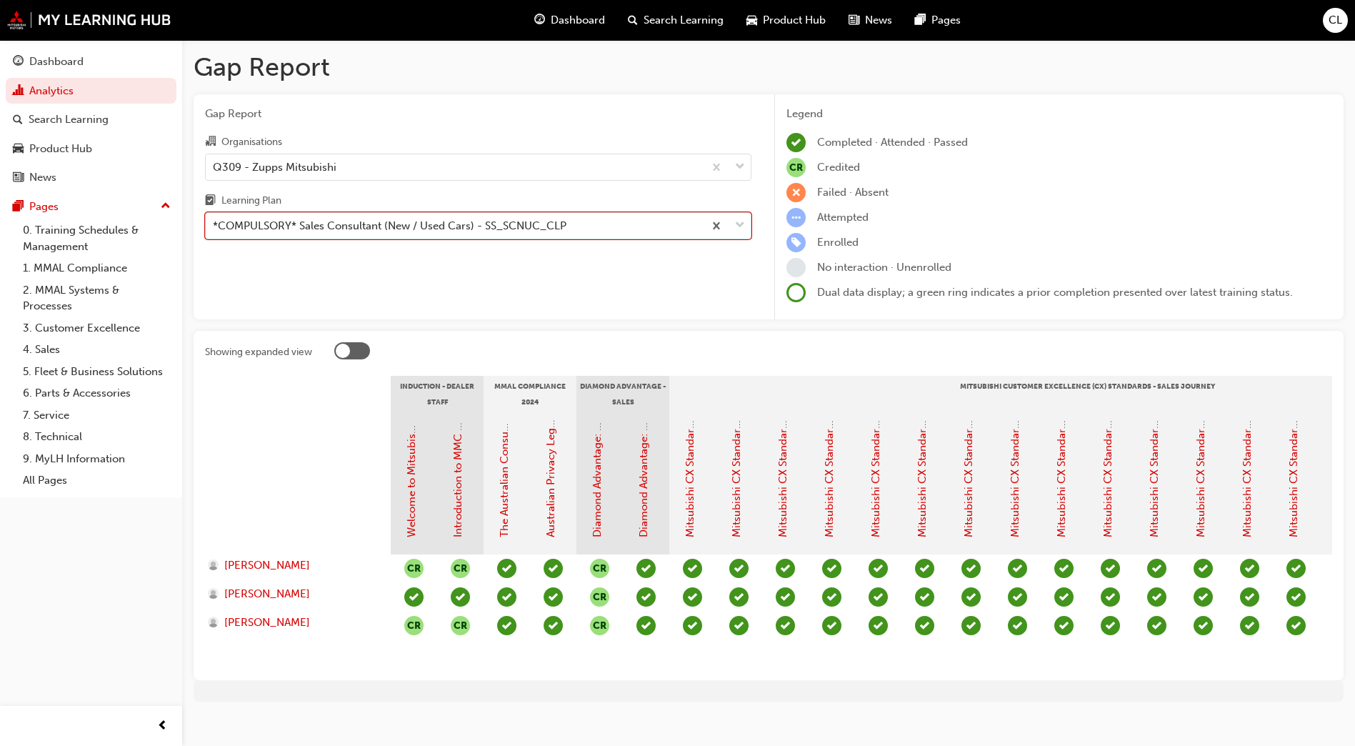
click at [453, 234] on div "*COMPULSORY* Sales Consultant (New / Used Cars) - SS_SCNUC_CLP" at bounding box center [455, 226] width 498 height 25
click at [214, 231] on input "Learning Plan option *COMPULSORY* Sales Consultant (New / Used Cars) - SS_SCNUC…" at bounding box center [213, 225] width 1 height 12
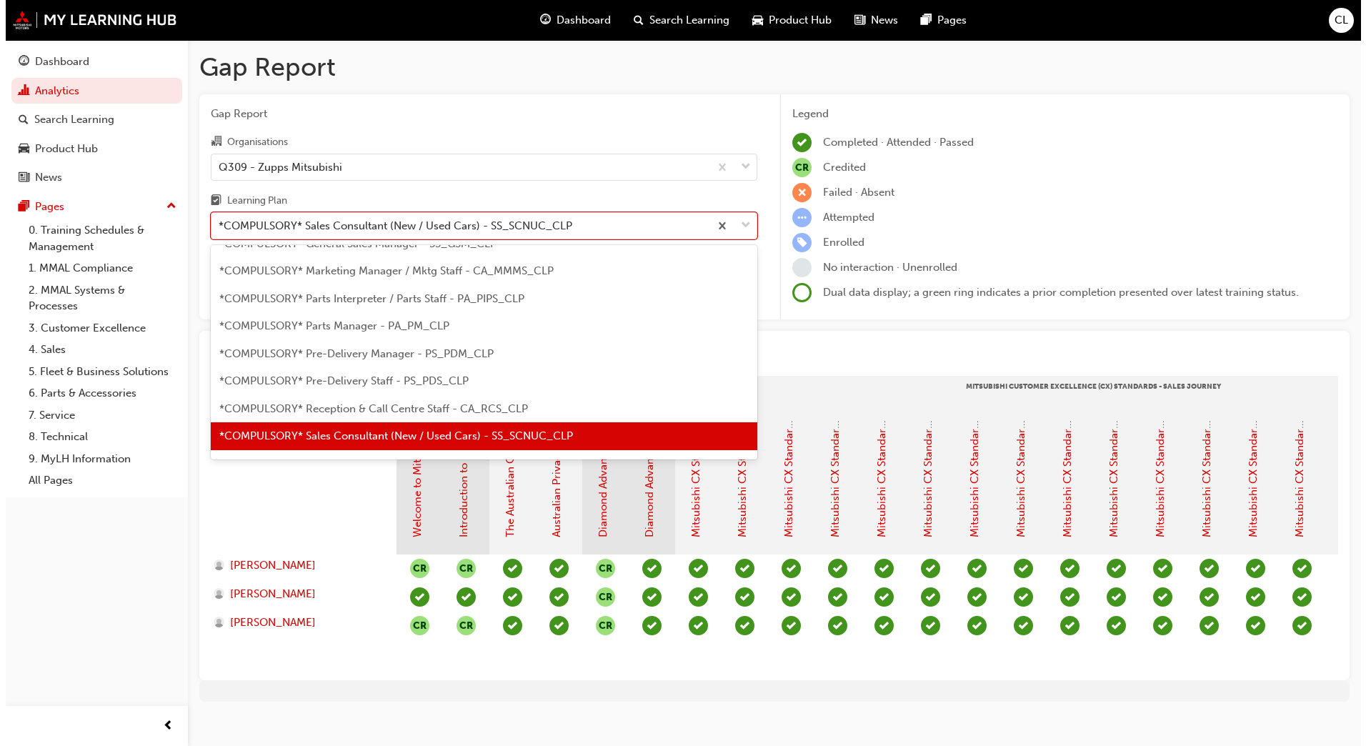
scroll to position [337, 0]
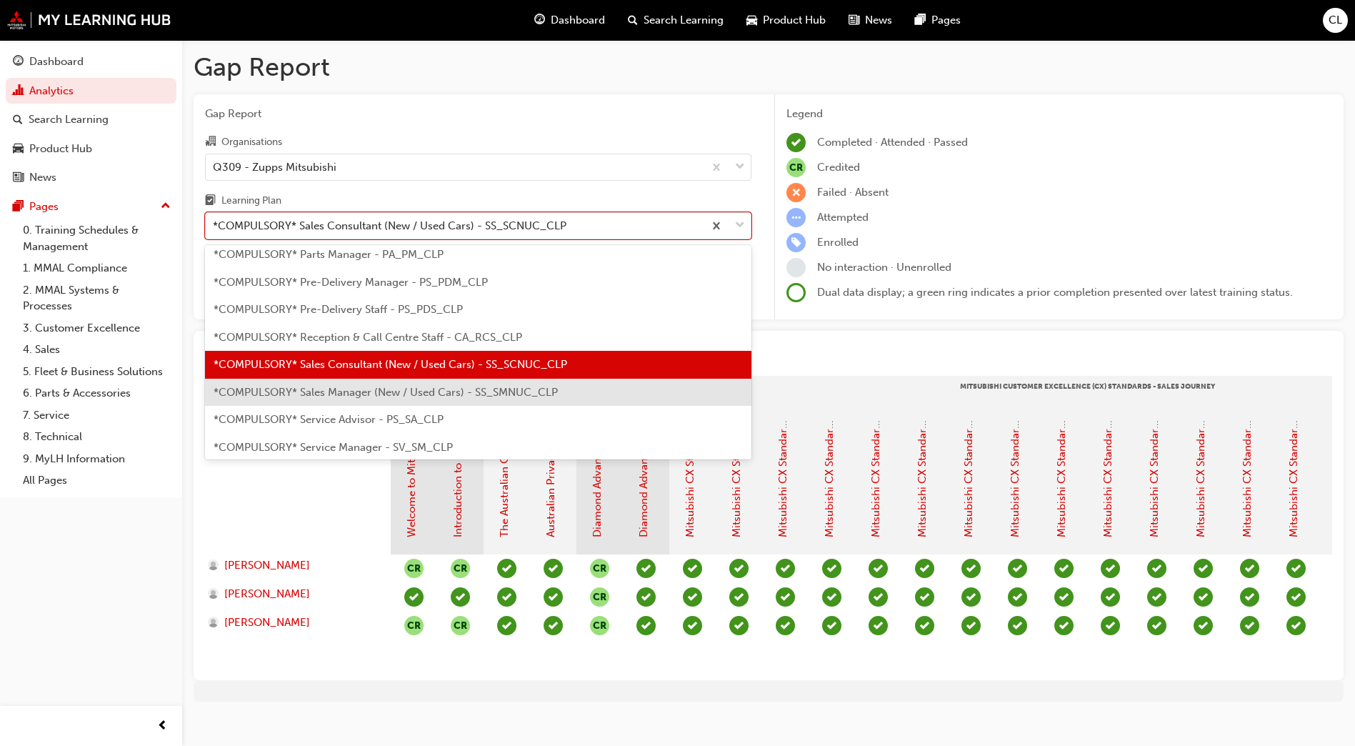
click at [391, 391] on span "*COMPULSORY* Sales Manager (New / Used Cars) - SS_SMNUC_CLP" at bounding box center [386, 392] width 344 height 13
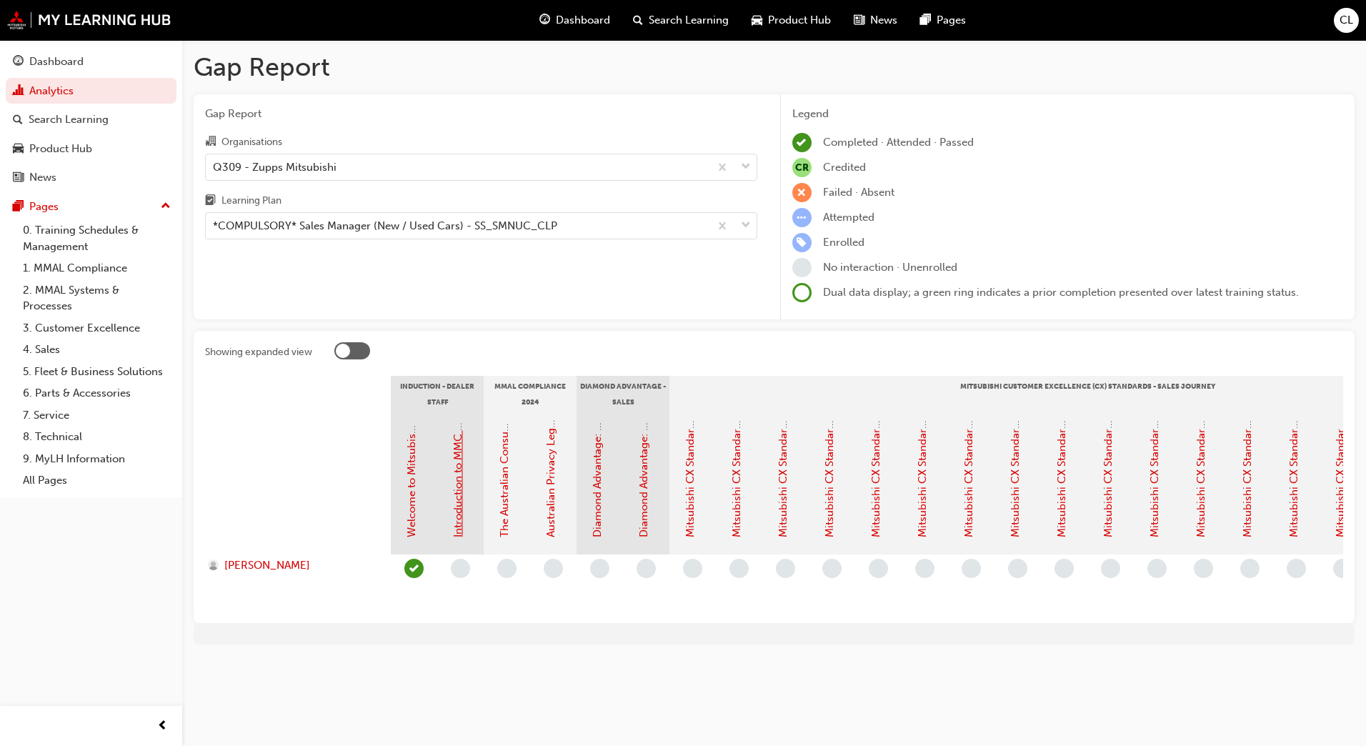
click at [456, 510] on link "Introduction to MMC & MMAL Brand and Heritage (Dealer Induction)" at bounding box center [457, 368] width 13 height 339
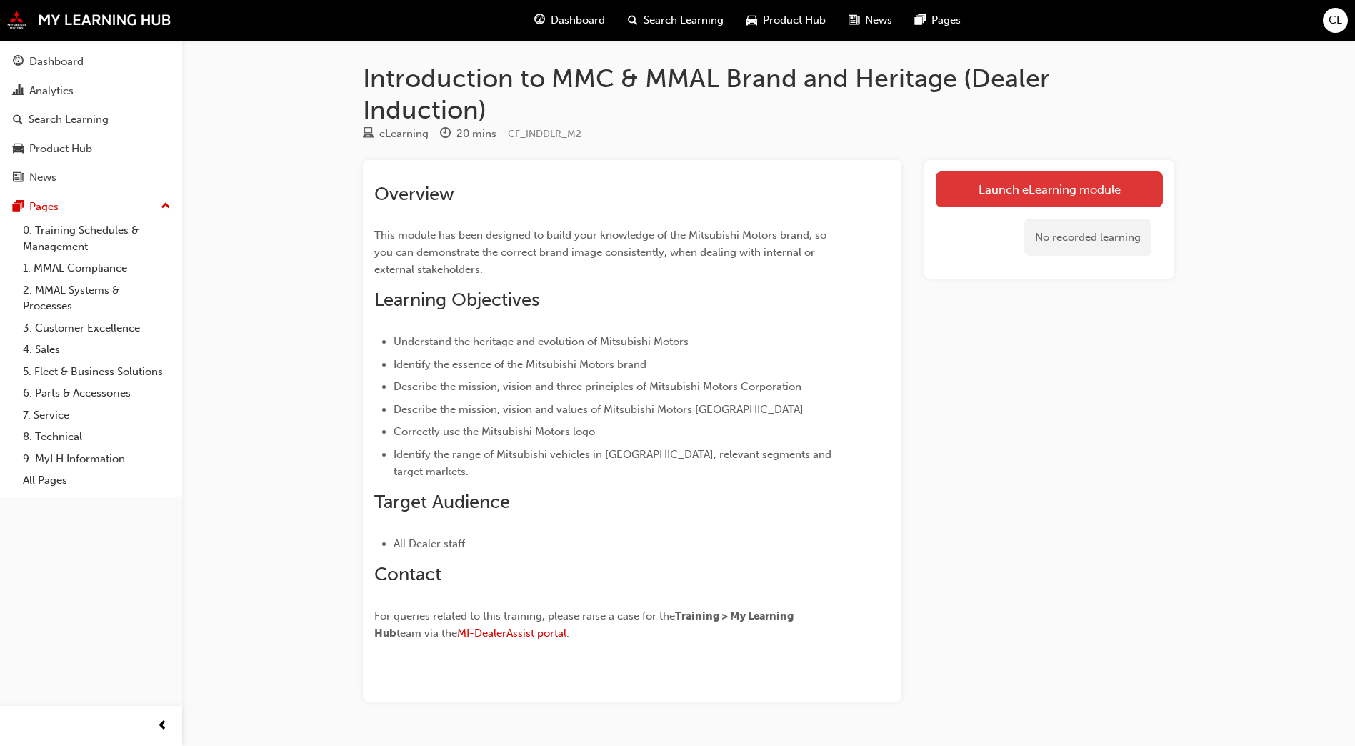
click at [1033, 197] on link "Launch eLearning module" at bounding box center [1049, 189] width 227 height 36
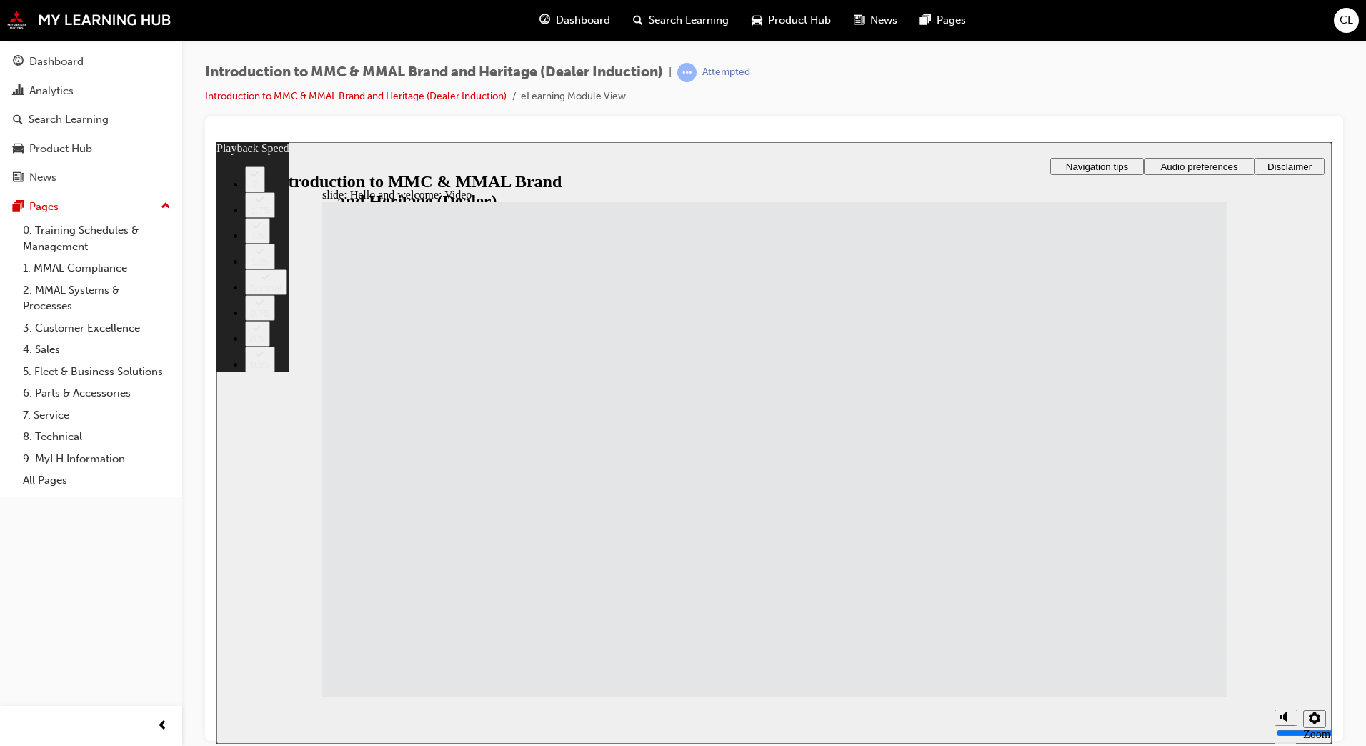
type input "33"
